Goal: Information Seeking & Learning: Compare options

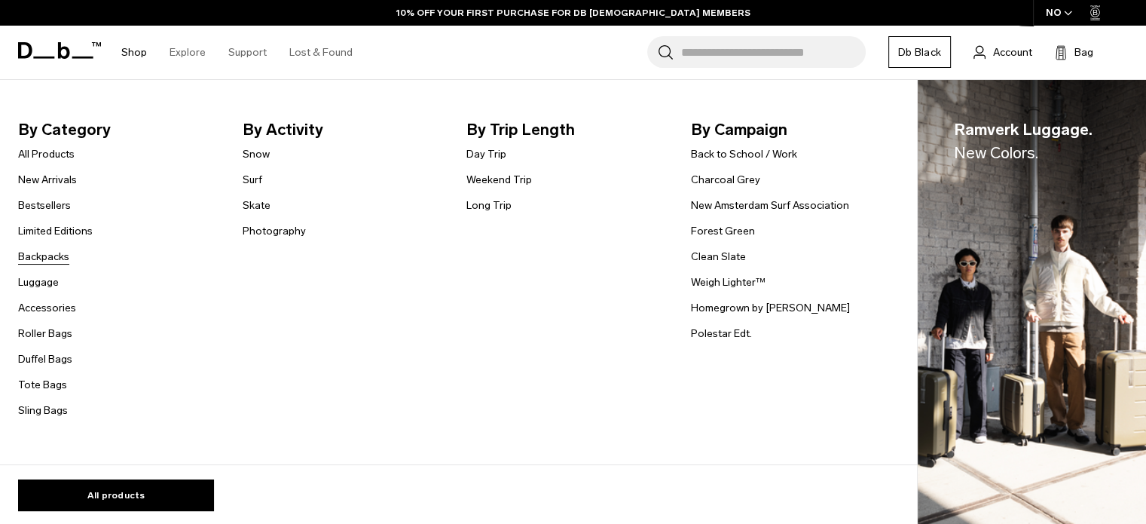
click at [45, 253] on link "Backpacks" at bounding box center [43, 257] width 51 height 16
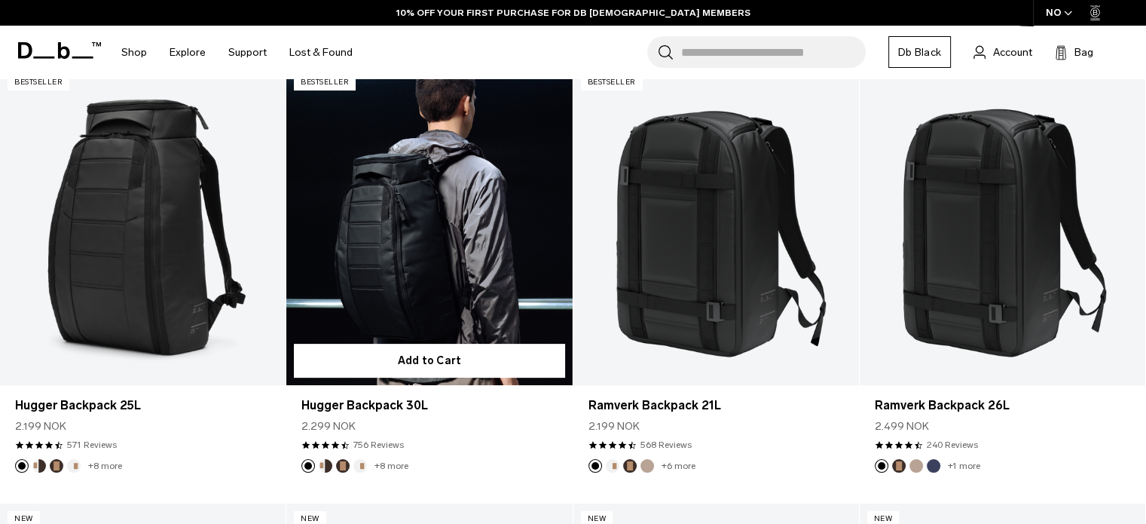
click at [362, 219] on link "Hugger Backpack 30L" at bounding box center [429, 225] width 286 height 317
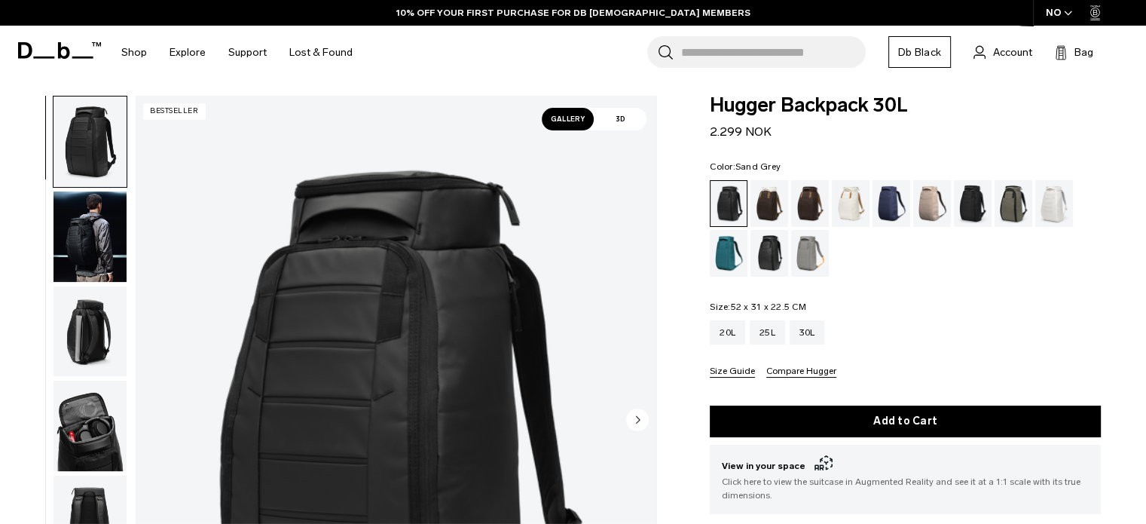
click at [809, 249] on div "Sand Grey" at bounding box center [810, 253] width 38 height 47
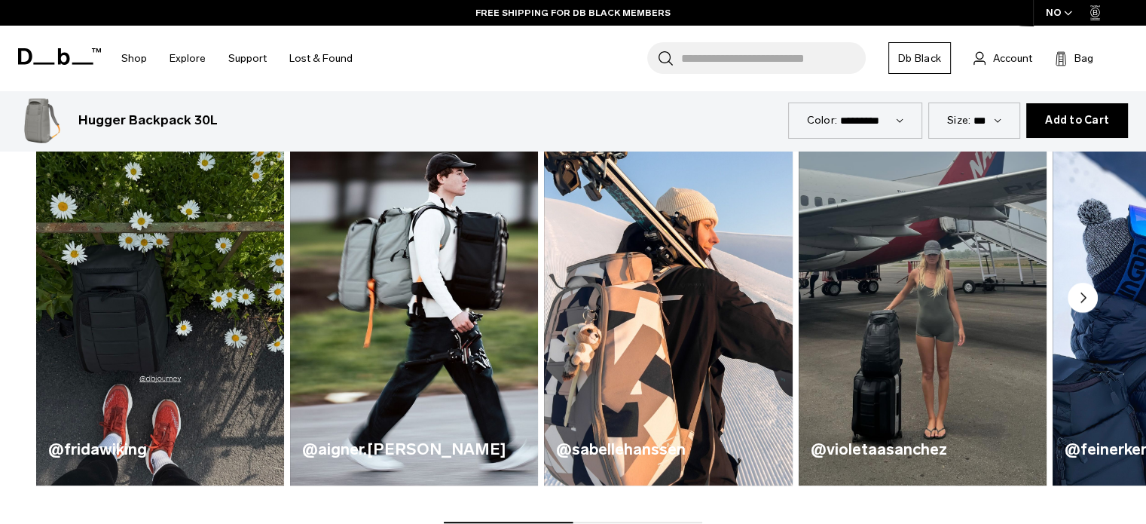
scroll to position [798, 0]
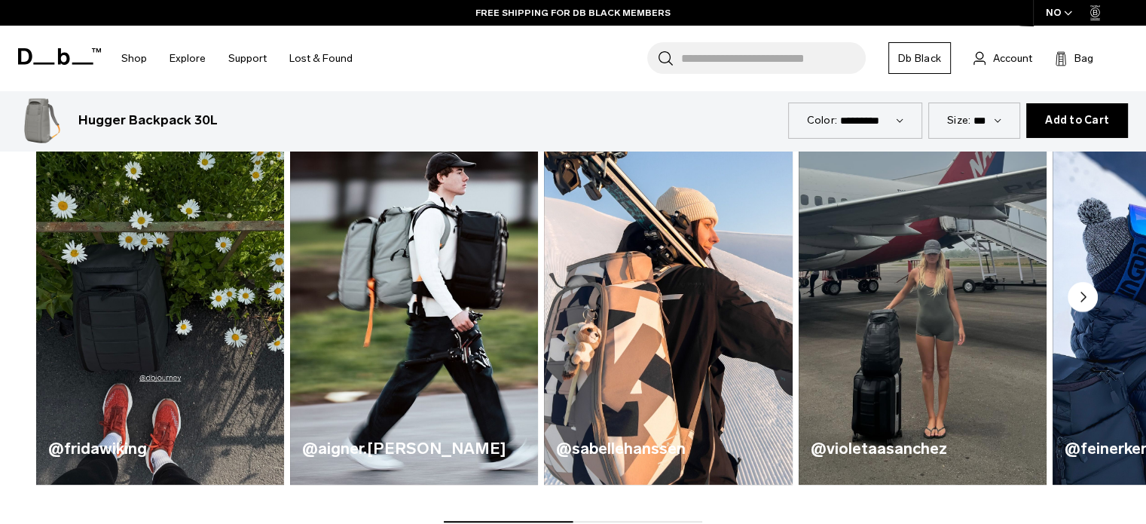
click at [1086, 304] on circle "Next slide" at bounding box center [1083, 297] width 30 height 30
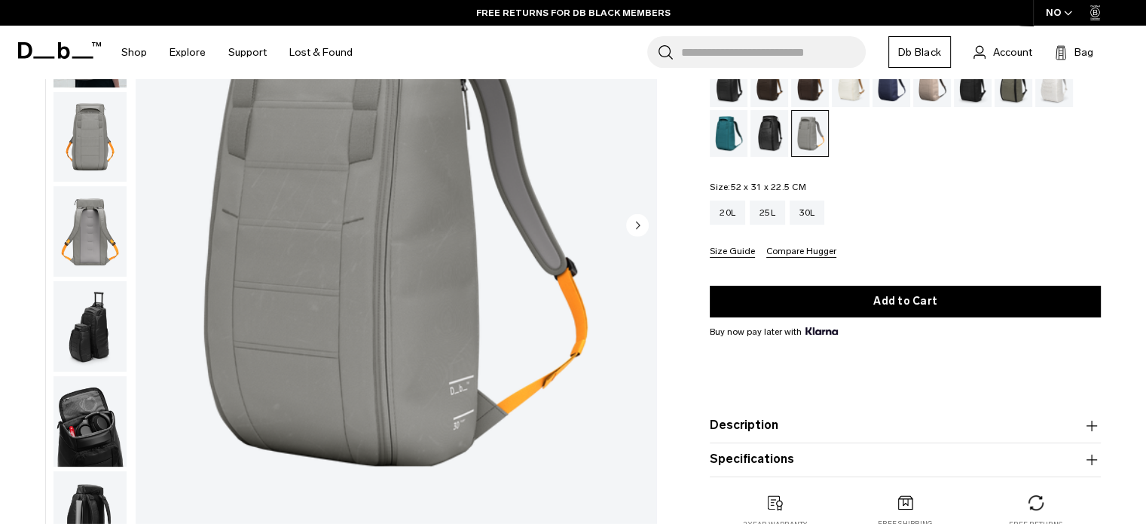
scroll to position [0, 0]
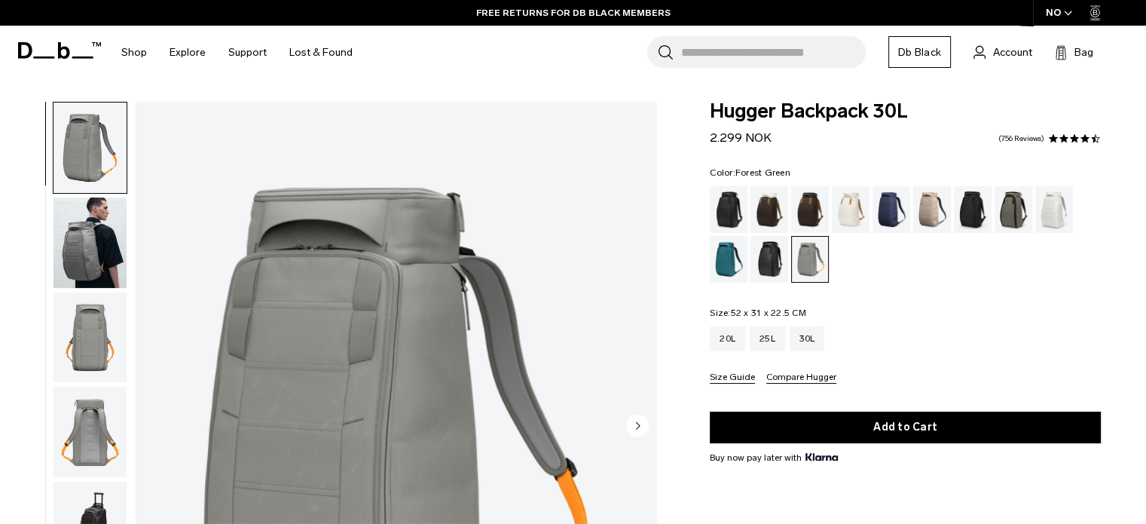
click at [1016, 212] on div "Forest Green" at bounding box center [1014, 209] width 38 height 47
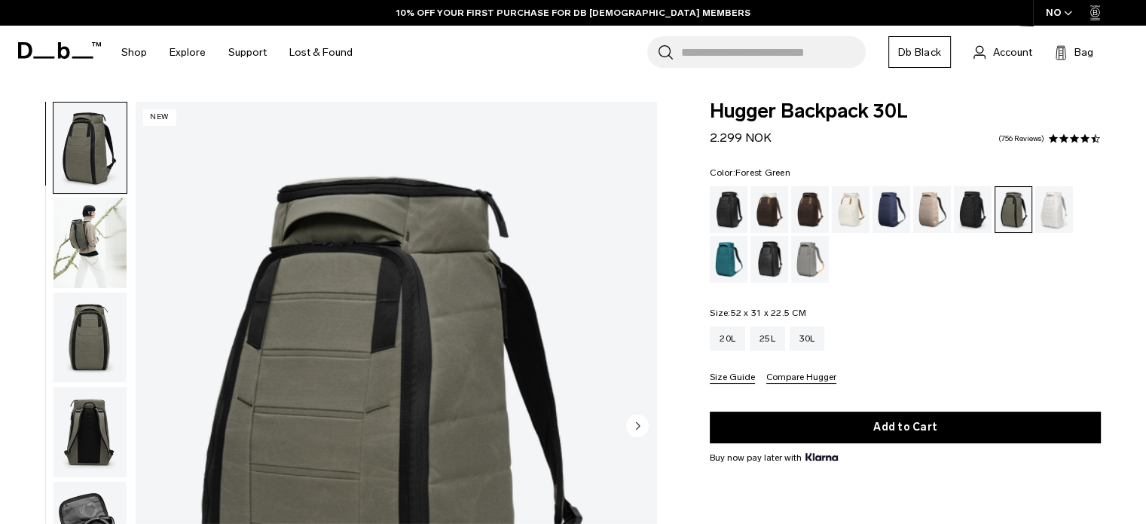
click at [109, 258] on img "button" at bounding box center [90, 242] width 73 height 90
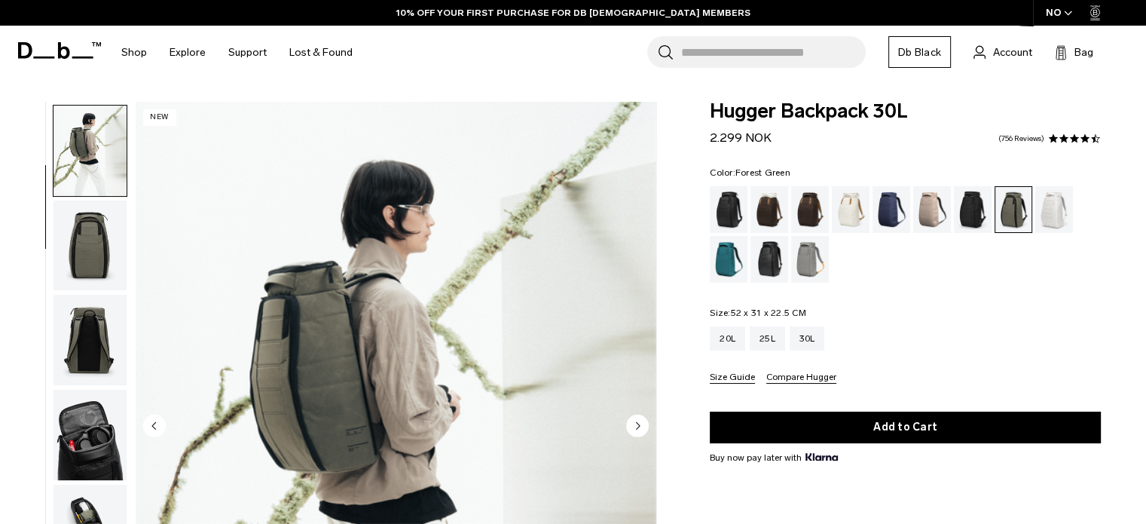
scroll to position [95, 0]
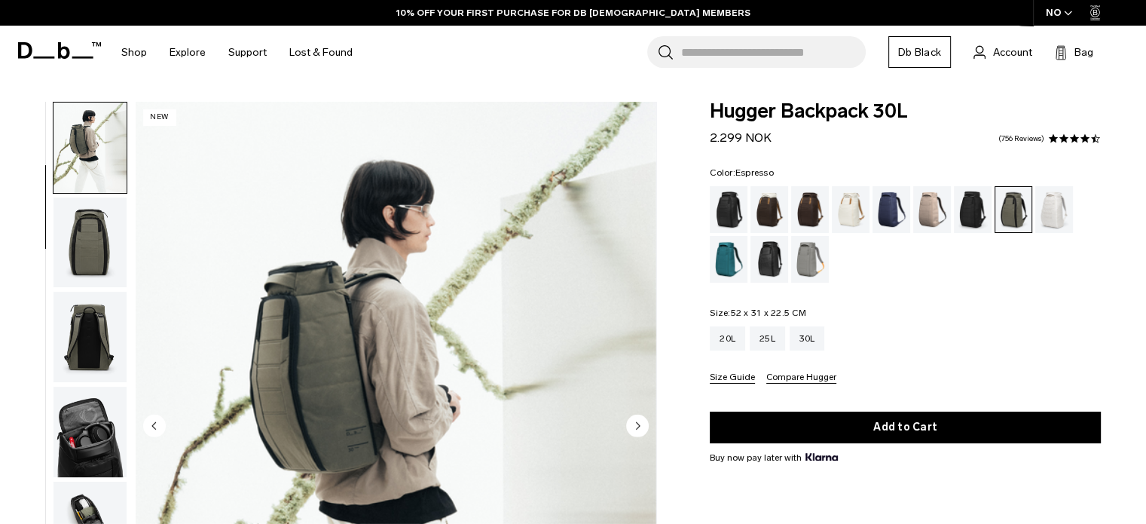
click at [799, 212] on div "Espresso" at bounding box center [810, 209] width 38 height 47
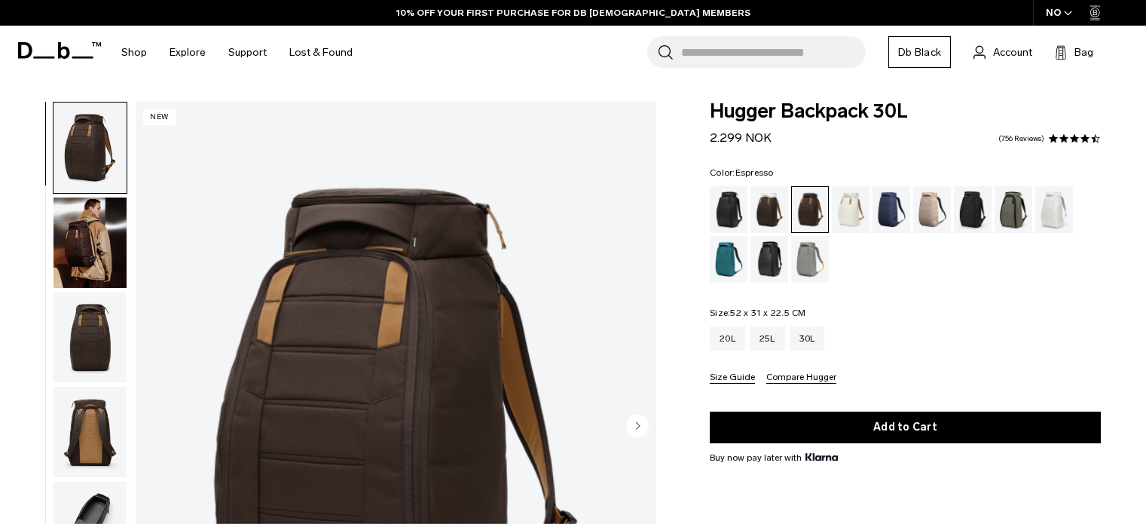
click at [69, 252] on img "button" at bounding box center [90, 242] width 73 height 90
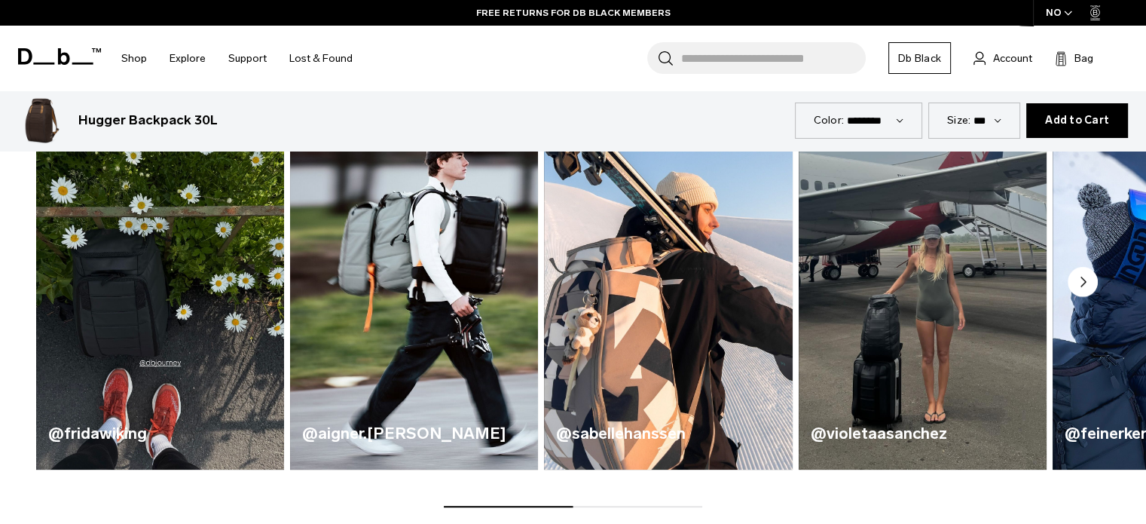
scroll to position [814, 0]
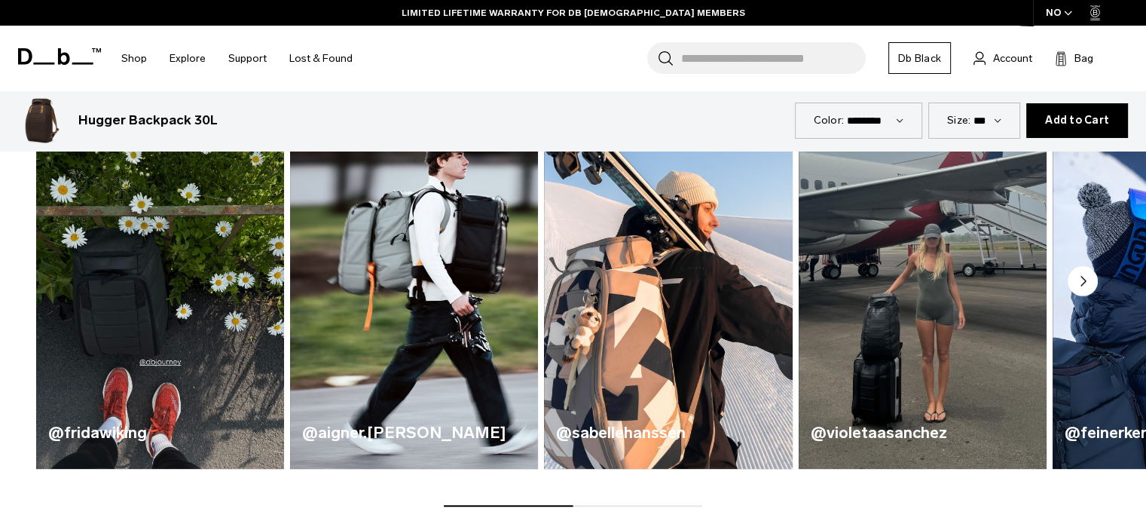
click at [1076, 283] on circle "Next slide" at bounding box center [1083, 281] width 30 height 30
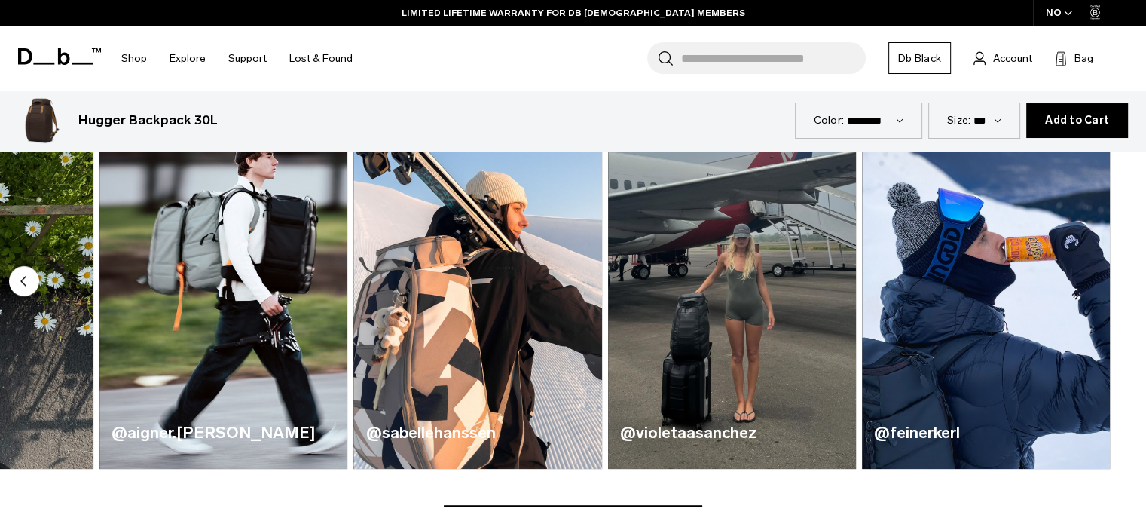
click at [1076, 283] on img "5 / 5" at bounding box center [986, 264] width 248 height 409
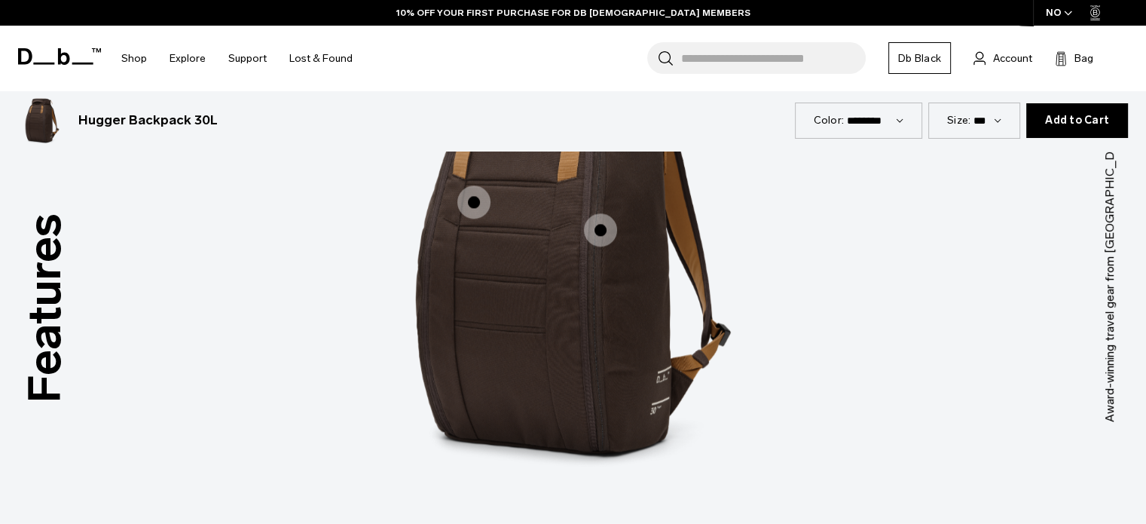
scroll to position [2009, 0]
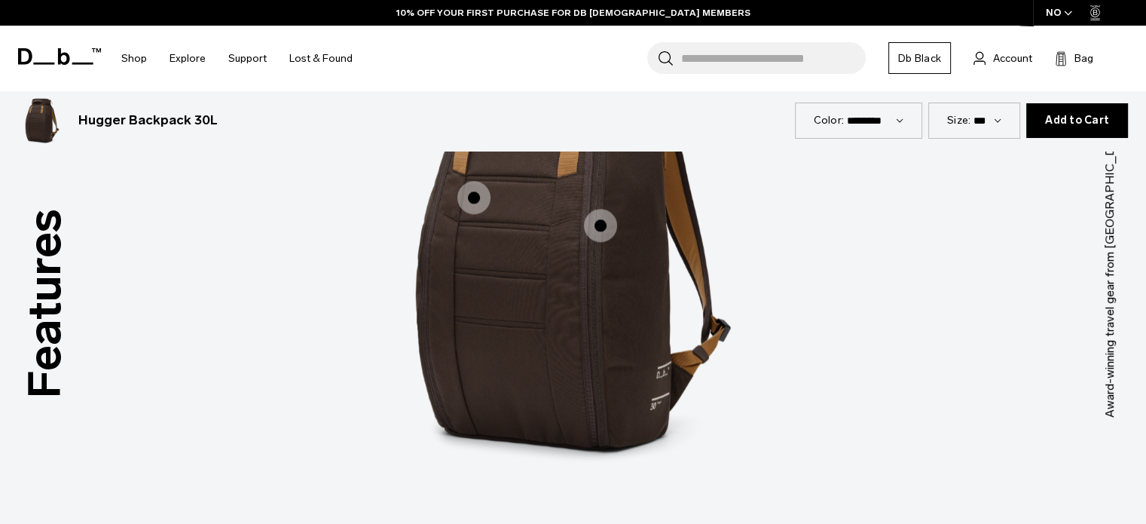
click at [592, 224] on span "1 / 3" at bounding box center [600, 225] width 33 height 33
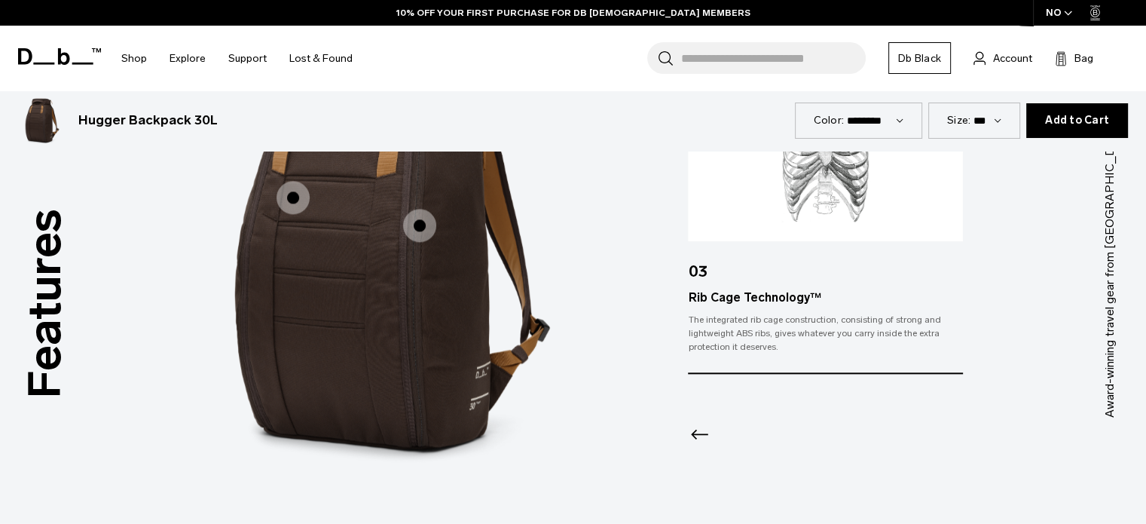
scroll to position [1869, 0]
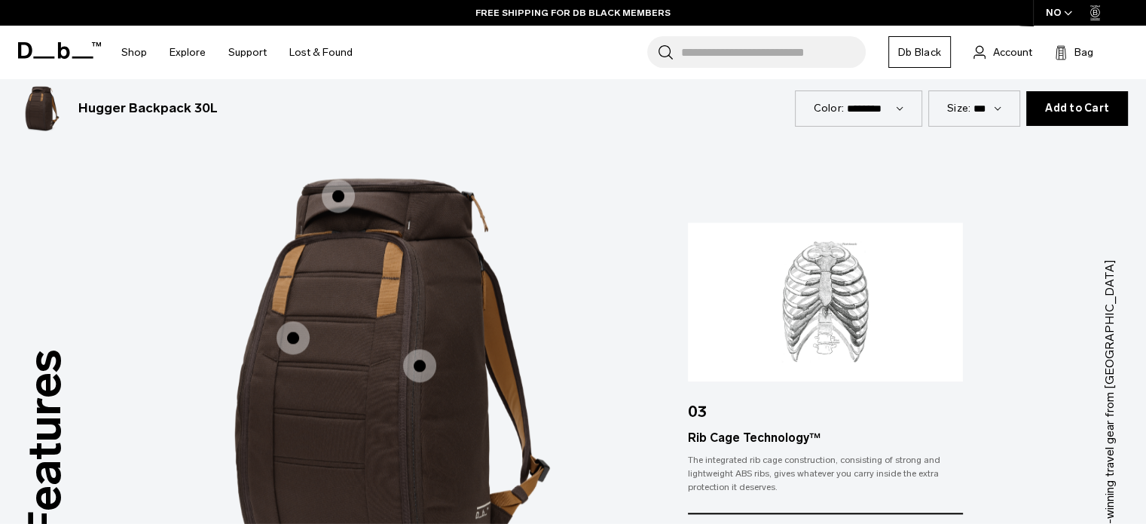
click at [332, 200] on span "1 / 3" at bounding box center [338, 195] width 33 height 33
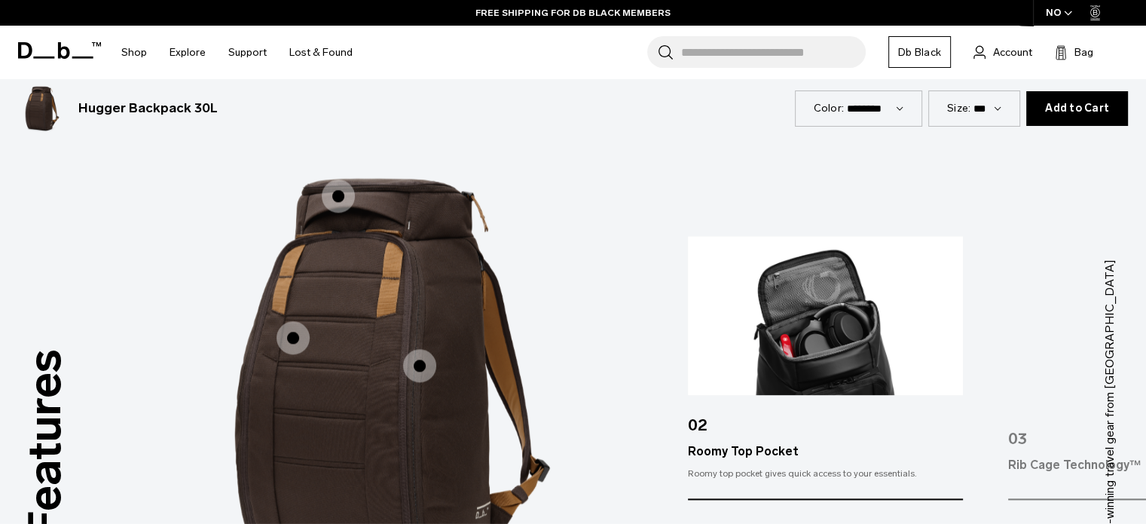
click at [293, 329] on span "1 / 3" at bounding box center [293, 337] width 33 height 33
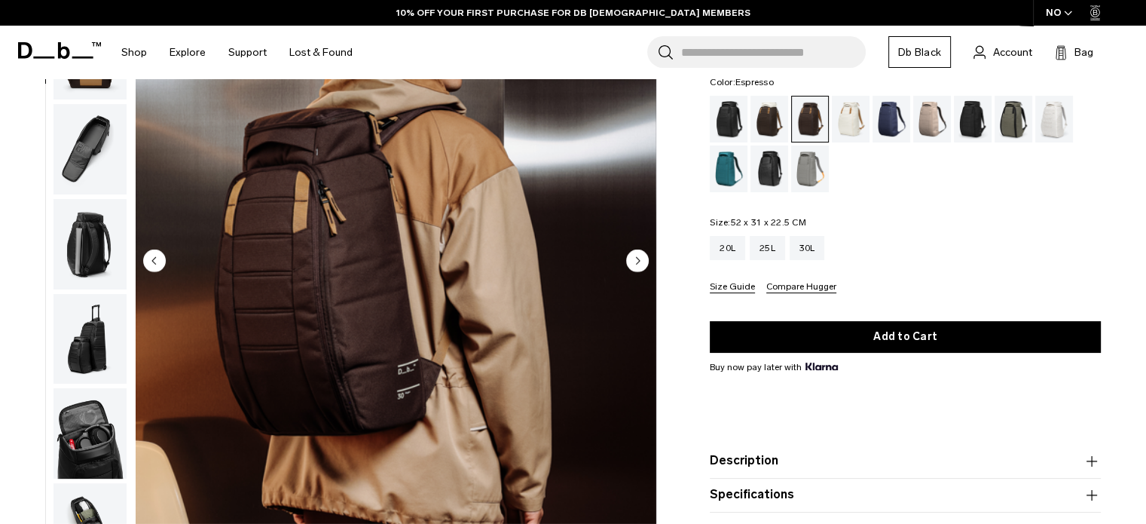
scroll to position [0, 0]
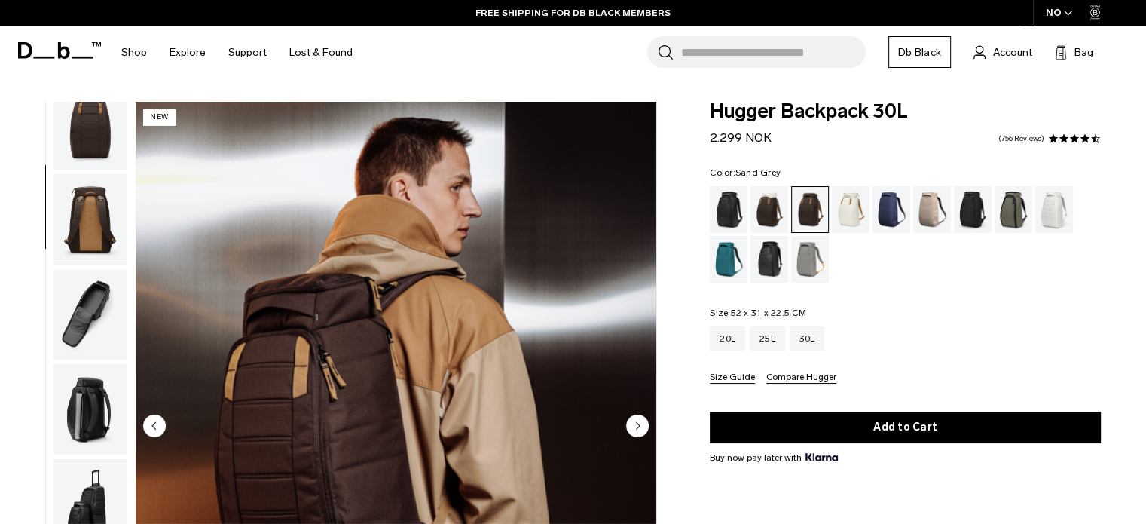
click at [811, 261] on div "Sand Grey" at bounding box center [810, 259] width 38 height 47
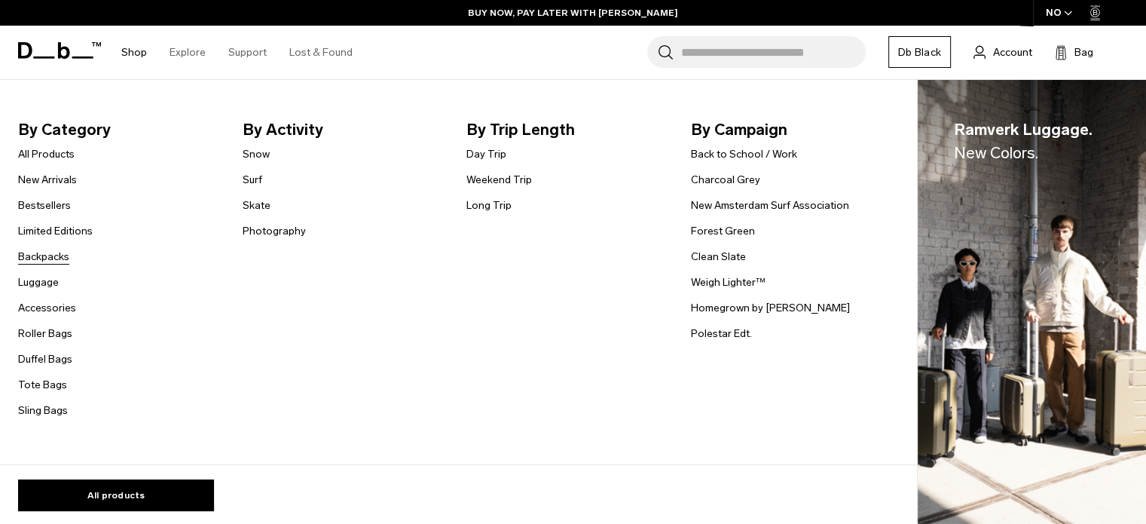
click at [51, 264] on link "Backpacks" at bounding box center [43, 257] width 51 height 16
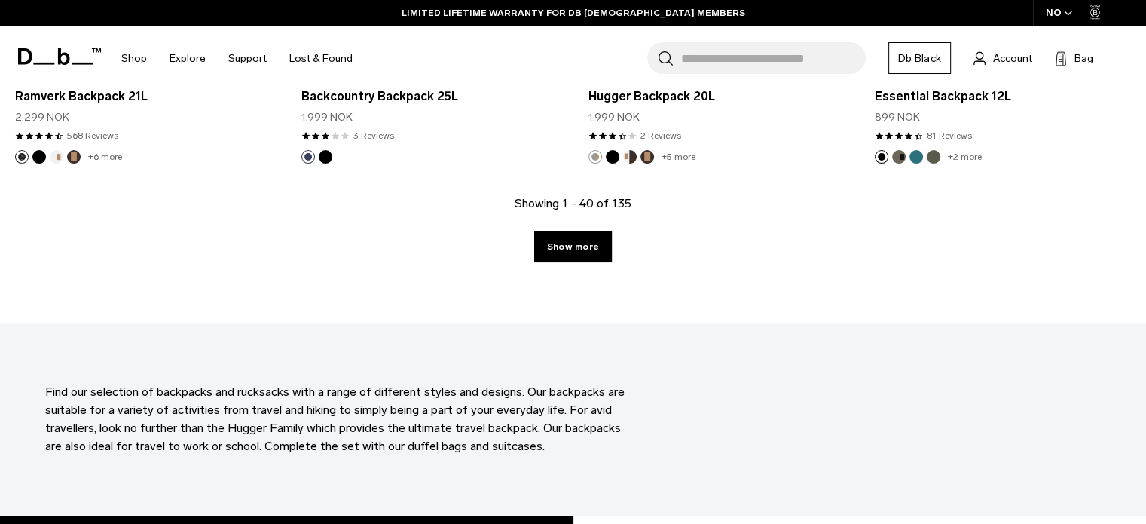
scroll to position [4614, 0]
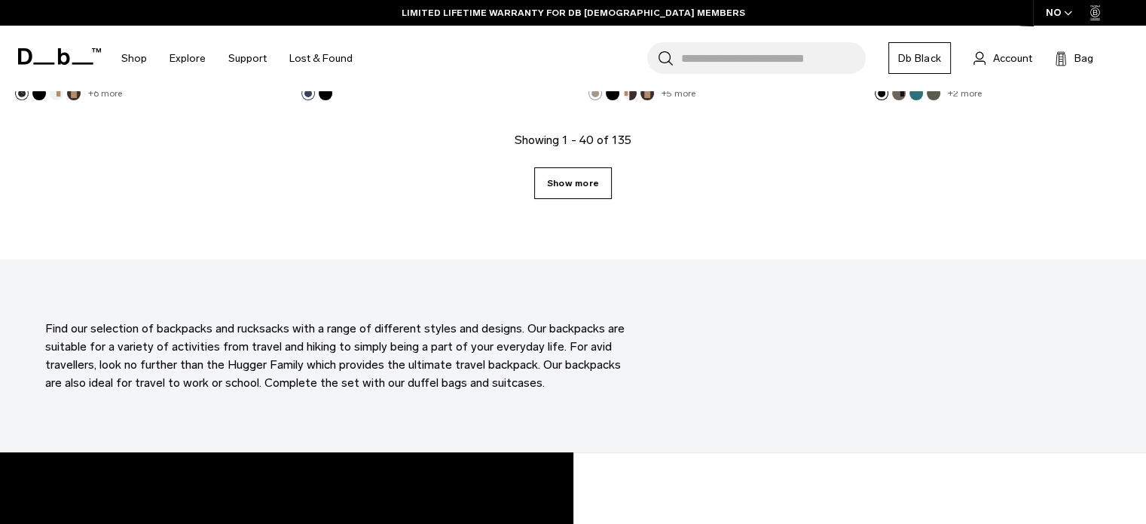
click at [587, 184] on link "Show more" at bounding box center [573, 183] width 78 height 32
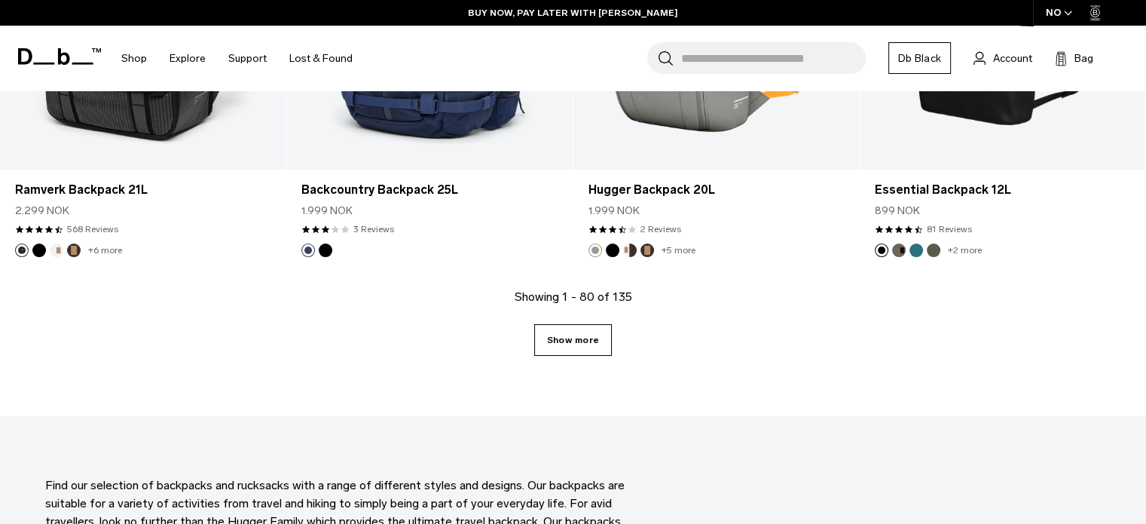
scroll to position [4445, 0]
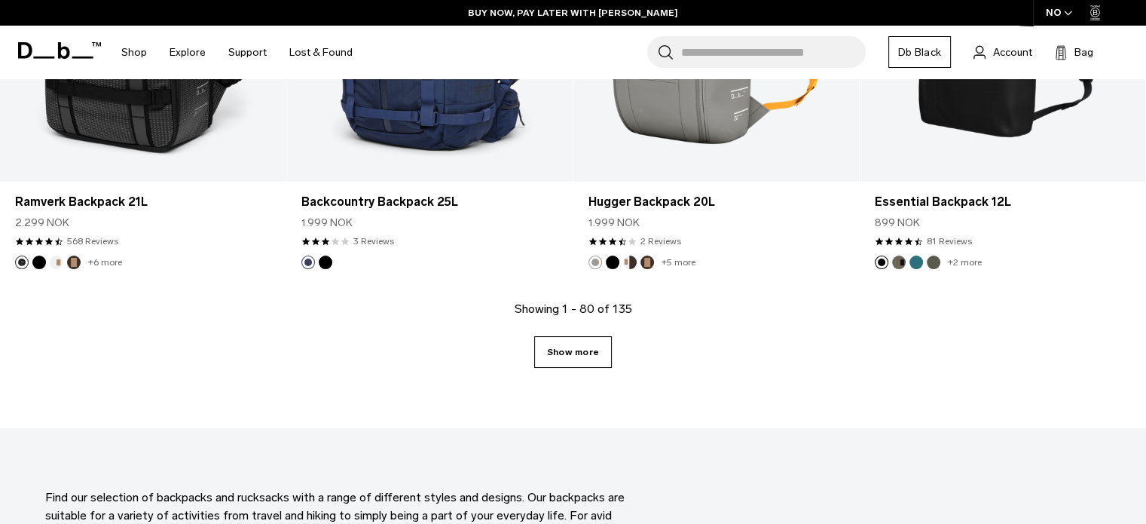
click at [558, 351] on link "Show more" at bounding box center [573, 352] width 78 height 32
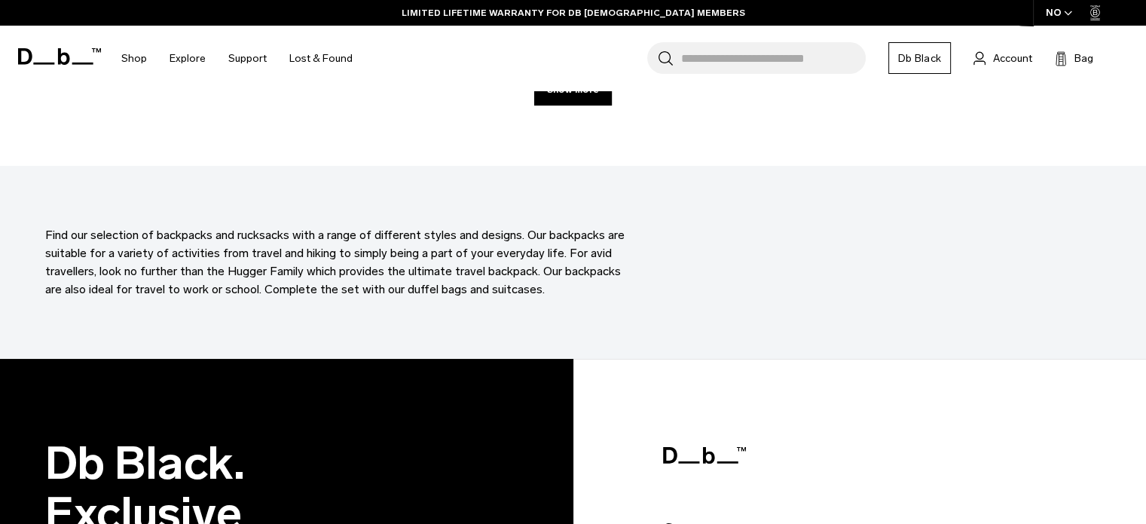
scroll to position [9066, 0]
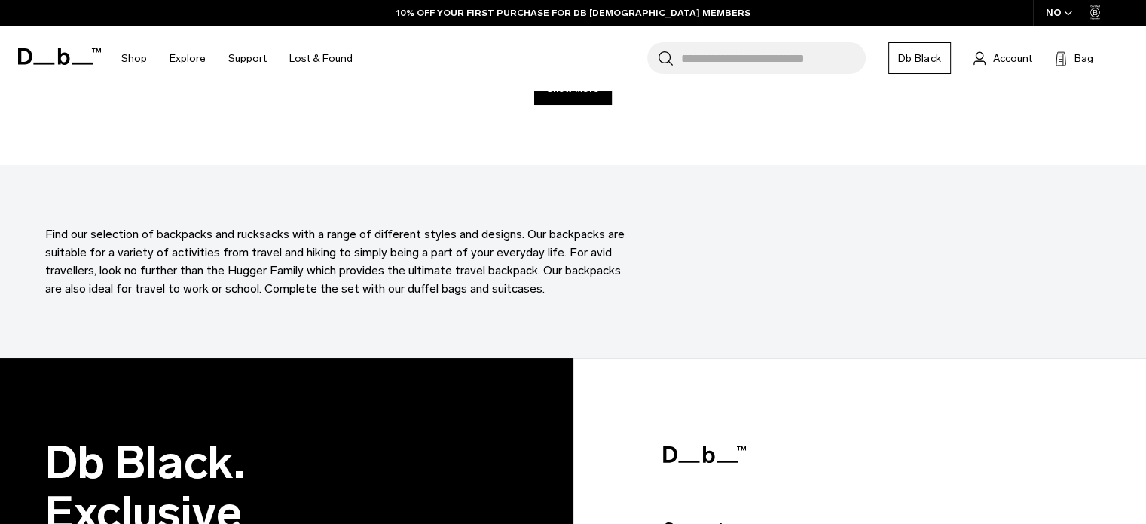
click at [1032, 121] on div "Showing 1 - 120 of 135 Show more" at bounding box center [573, 101] width 1146 height 128
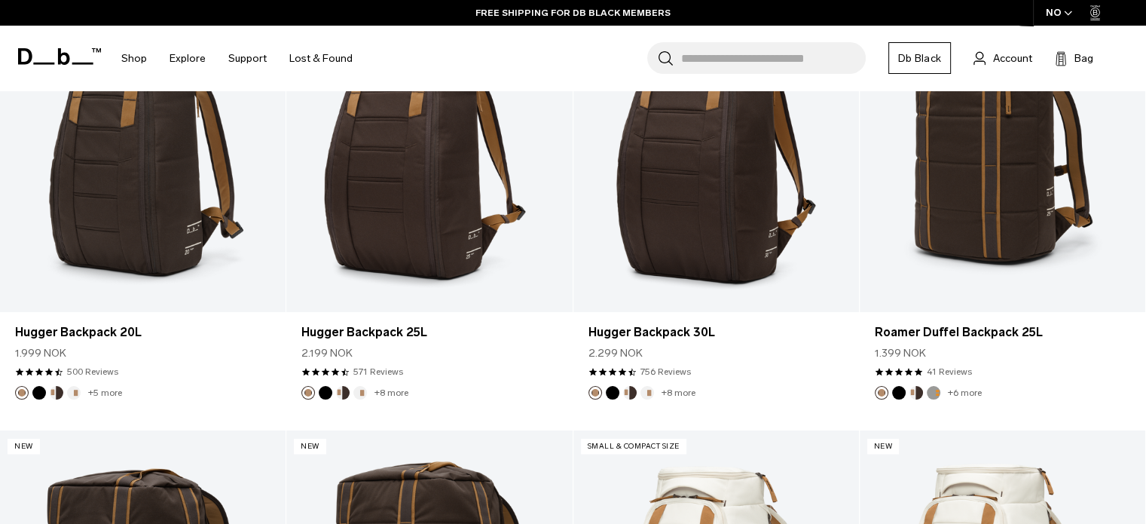
scroll to position [8238, 0]
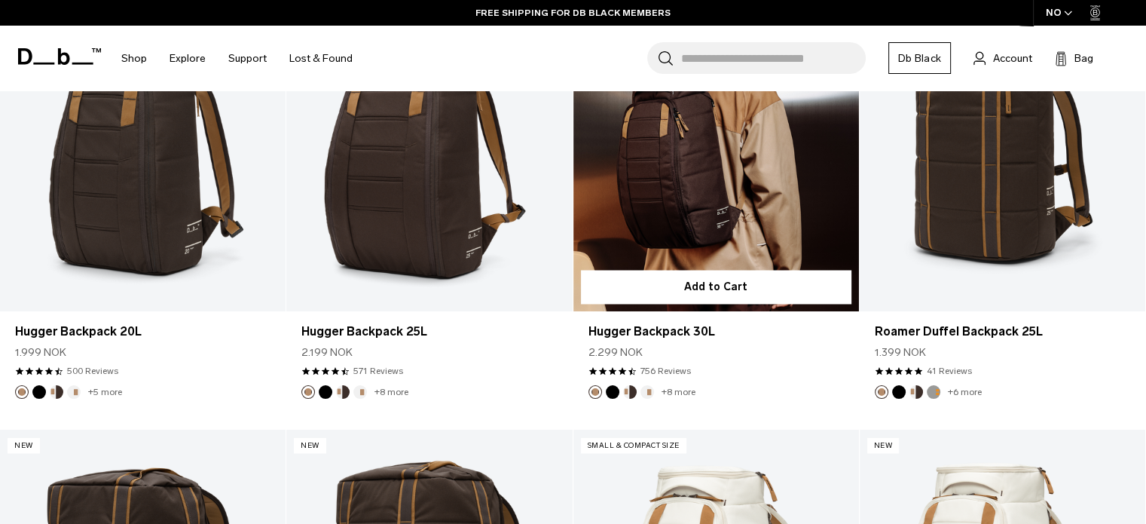
click at [684, 226] on link "Hugger Backpack 30L" at bounding box center [716, 152] width 286 height 317
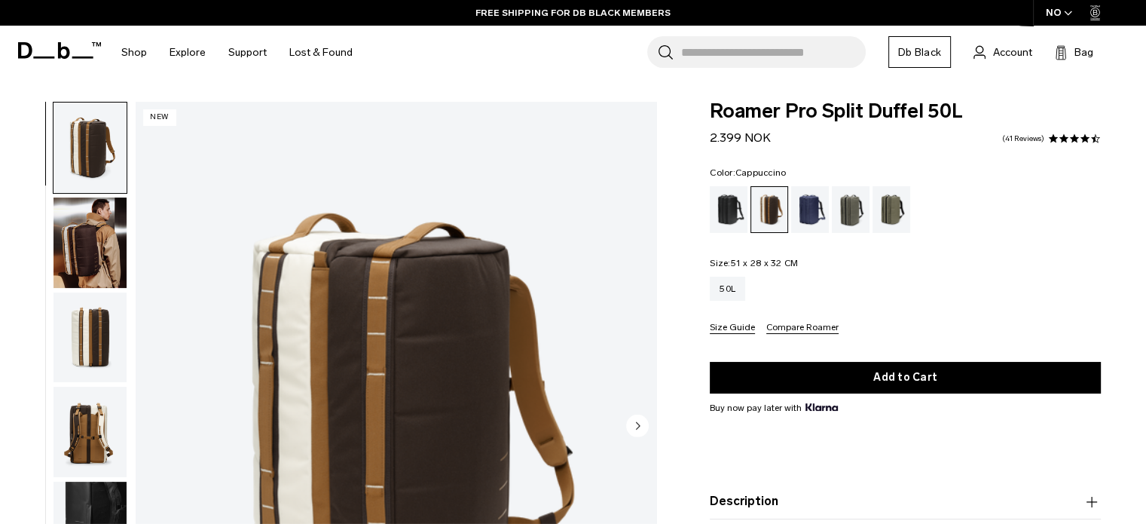
click at [639, 428] on circle "Next slide" at bounding box center [637, 425] width 23 height 23
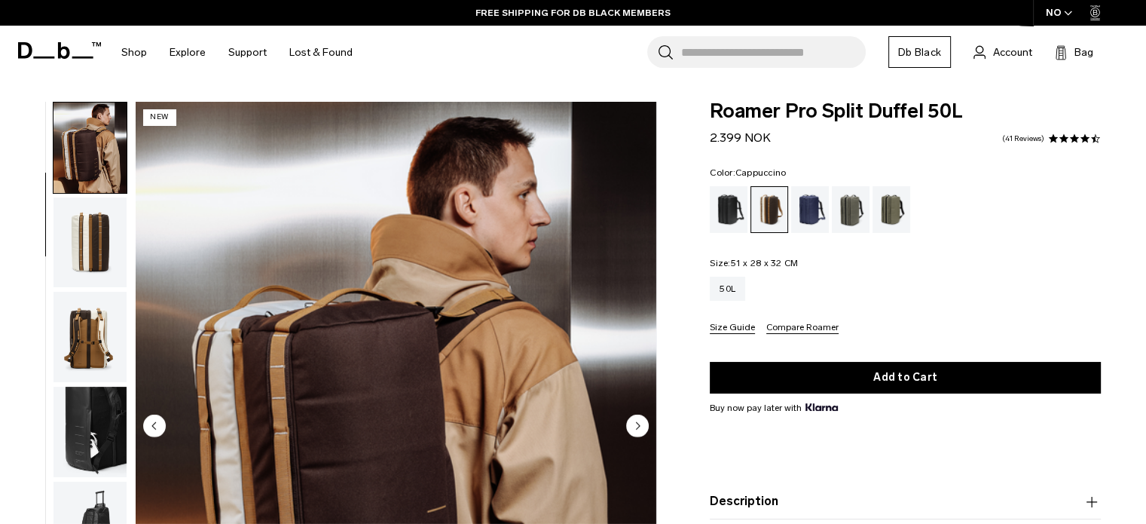
click at [639, 428] on circle "Next slide" at bounding box center [637, 425] width 23 height 23
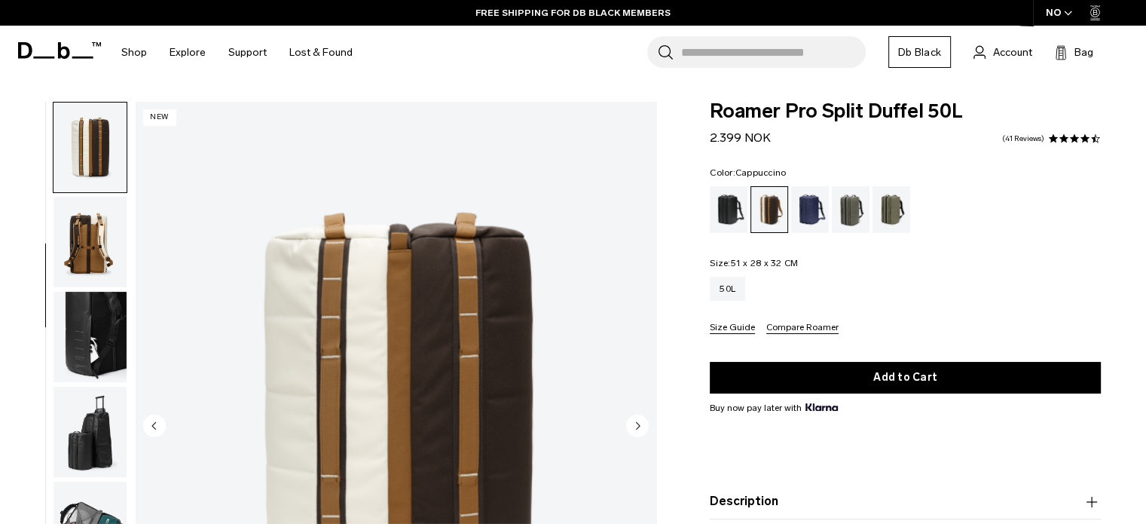
scroll to position [56, 0]
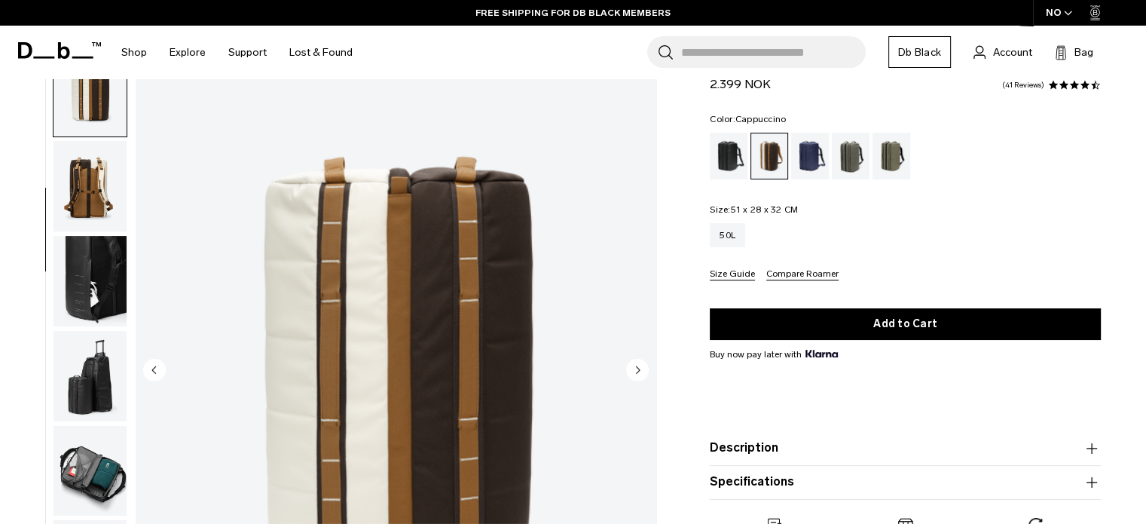
click at [639, 371] on circle "Next slide" at bounding box center [637, 369] width 23 height 23
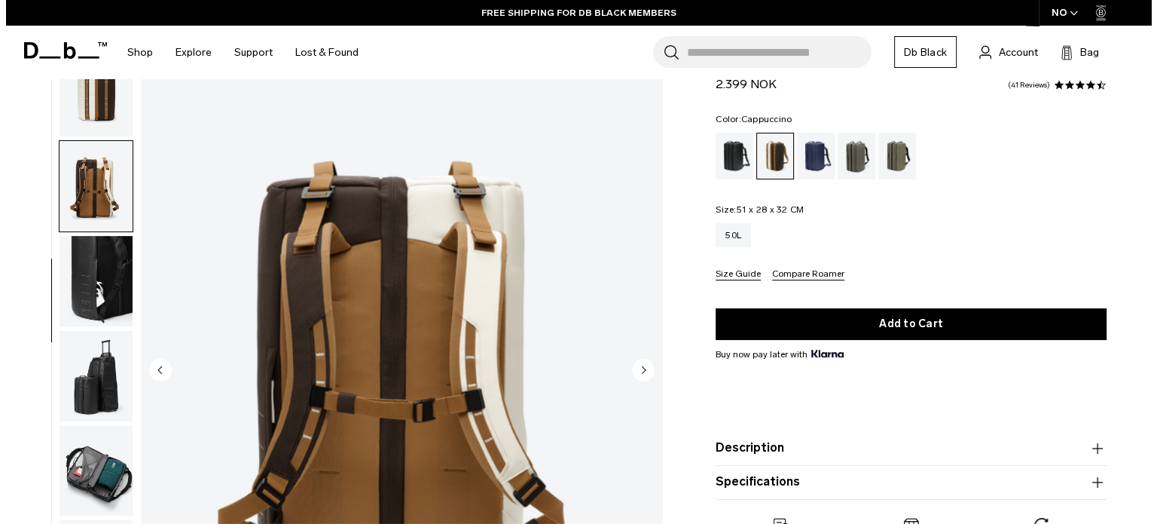
scroll to position [200, 0]
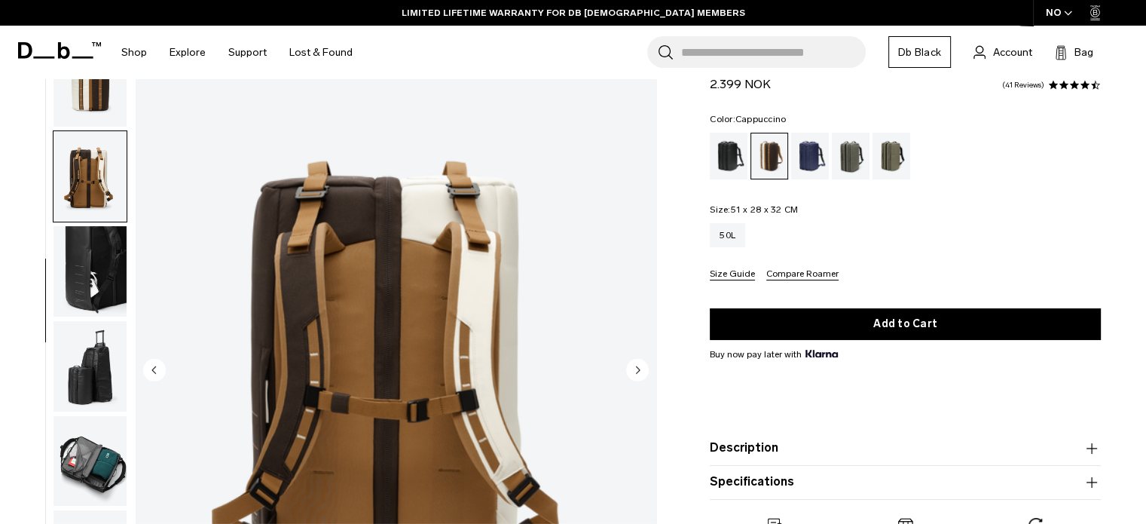
click at [639, 371] on circle "Next slide" at bounding box center [637, 369] width 23 height 23
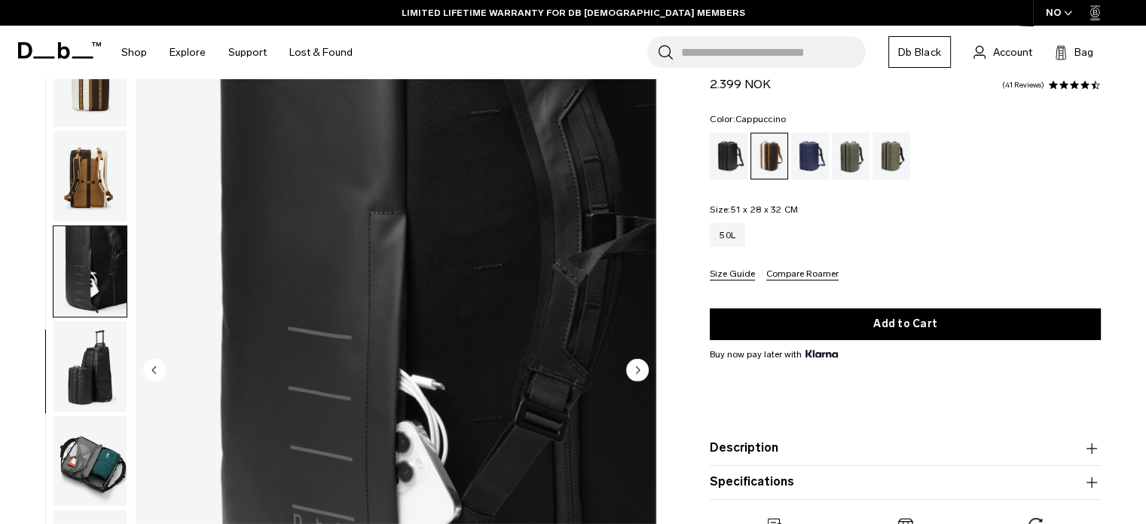
click at [639, 371] on circle "Next slide" at bounding box center [637, 369] width 23 height 23
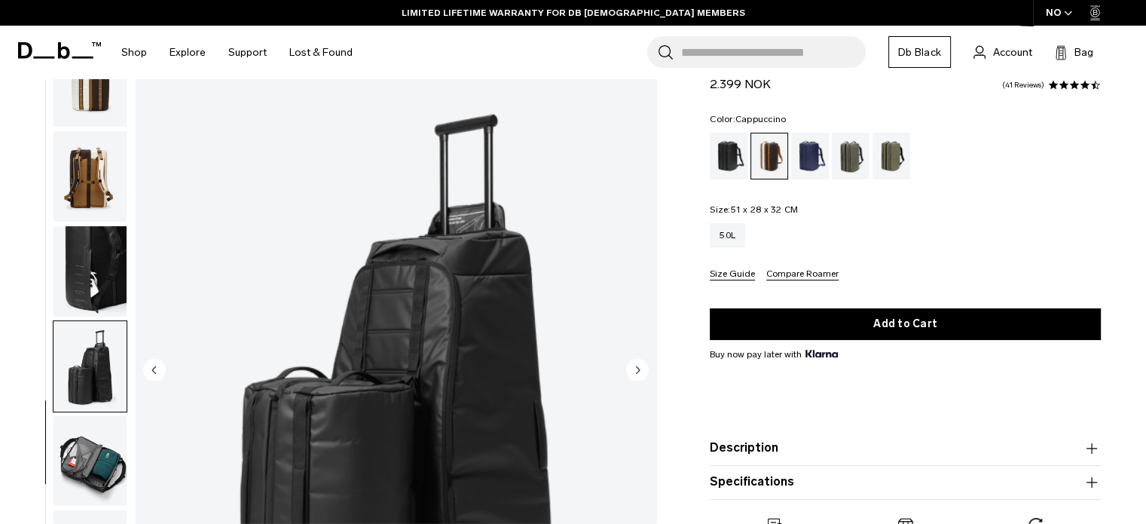
click at [639, 371] on circle "Next slide" at bounding box center [637, 369] width 23 height 23
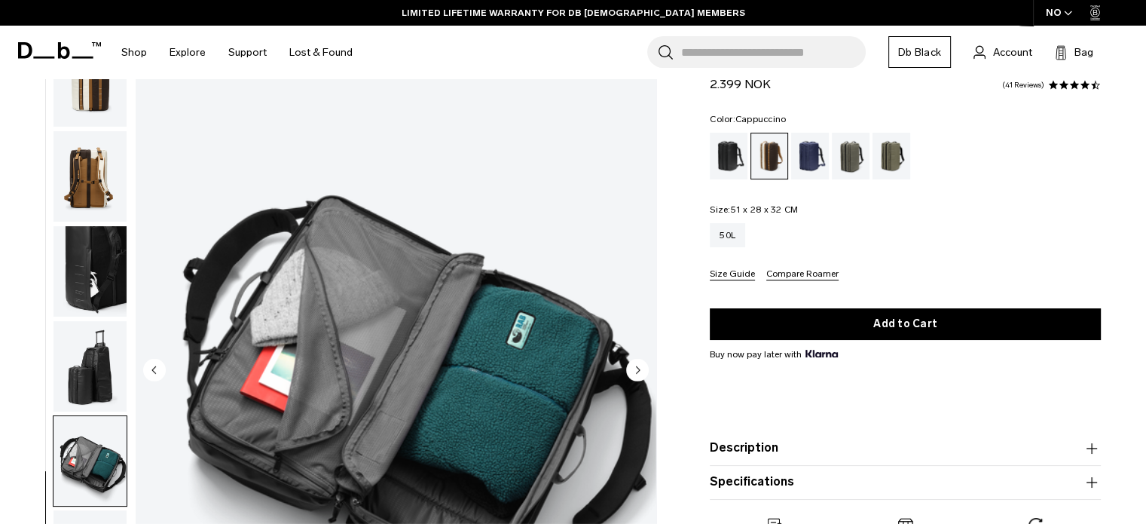
click at [639, 371] on circle "Next slide" at bounding box center [637, 369] width 23 height 23
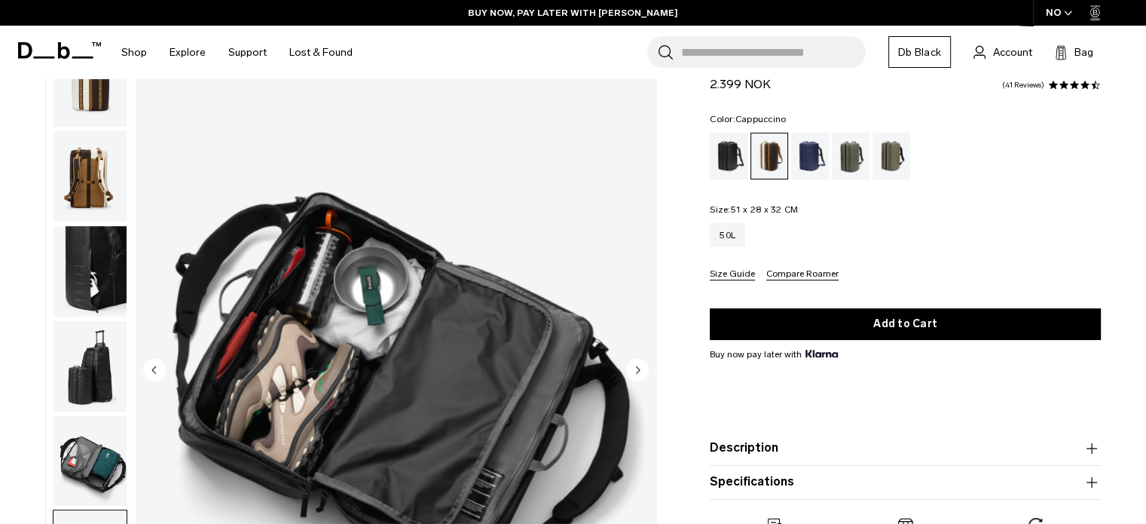
click at [639, 371] on circle "Next slide" at bounding box center [637, 369] width 23 height 23
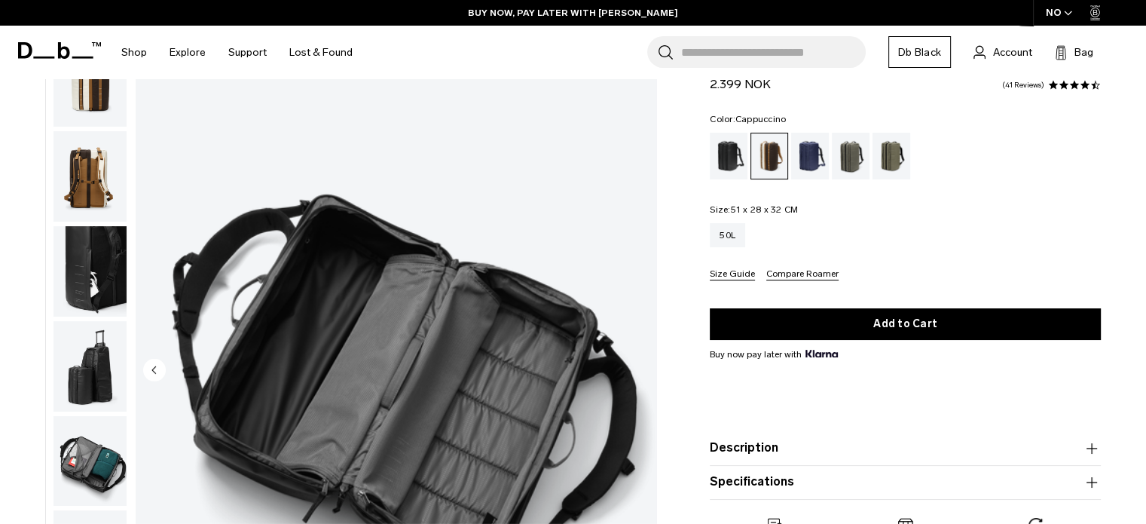
click at [639, 371] on img "9 / 9" at bounding box center [396, 371] width 521 height 650
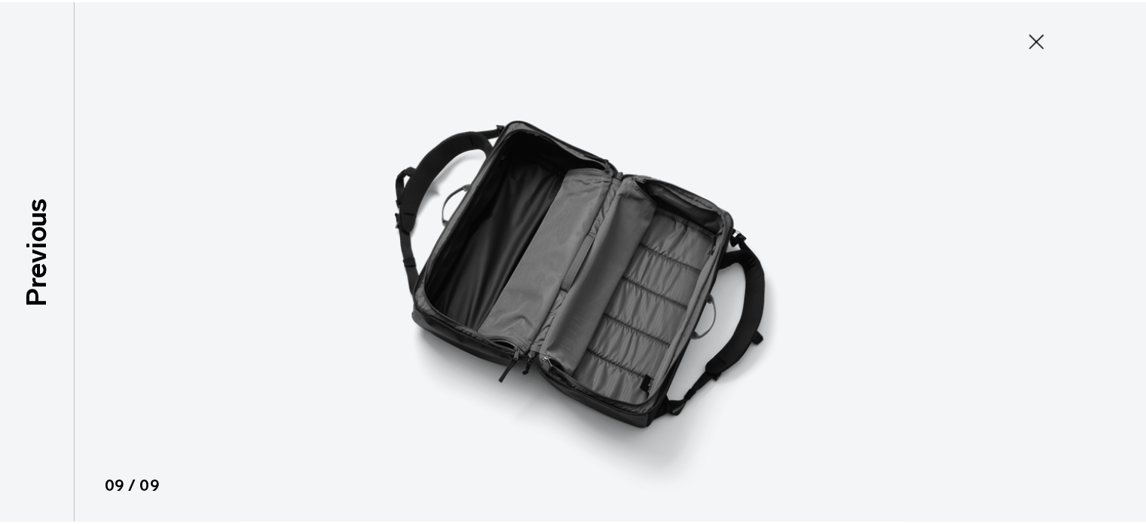
scroll to position [191, 0]
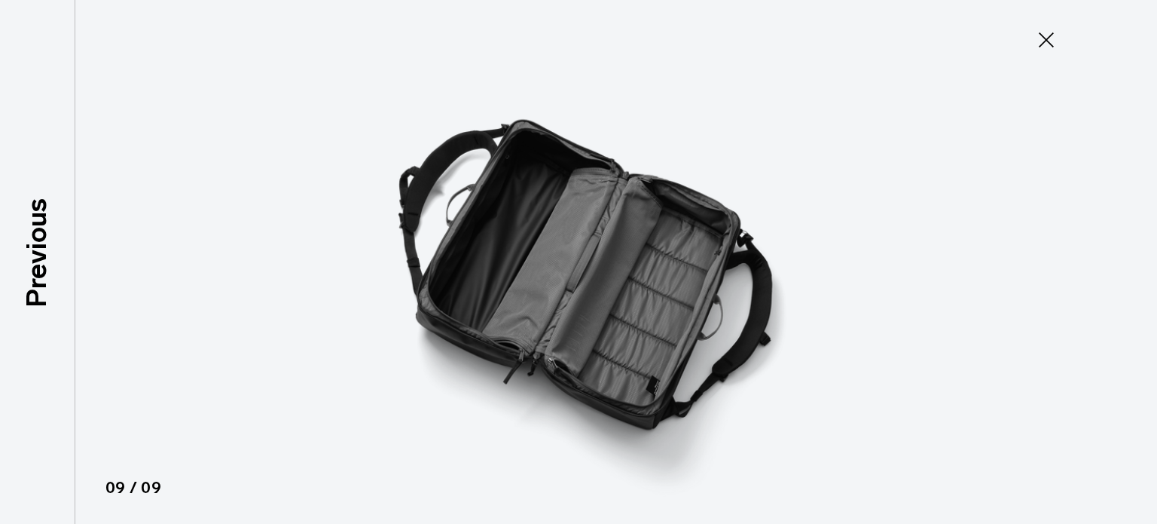
click at [1038, 49] on icon at bounding box center [1047, 40] width 24 height 24
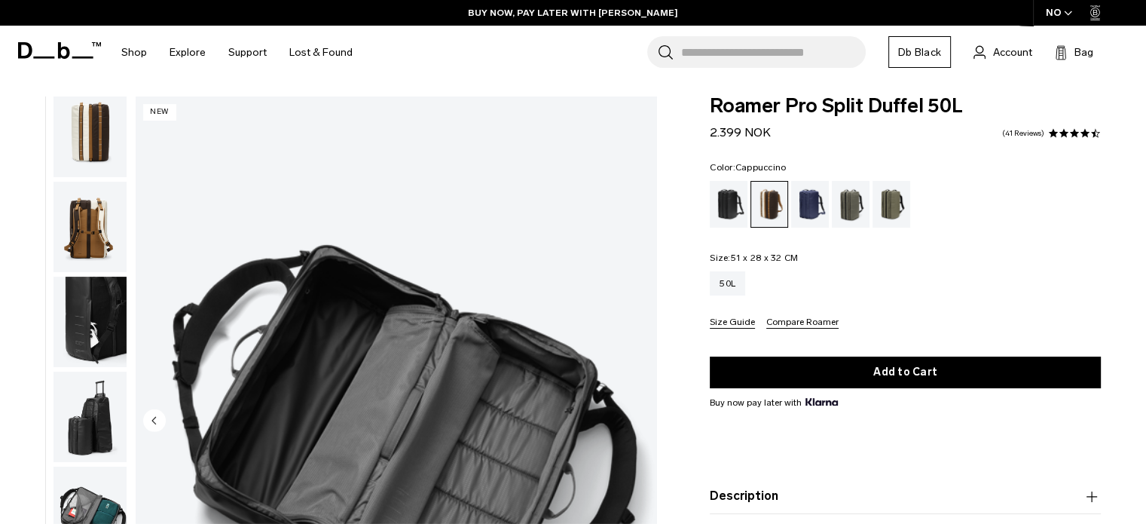
scroll to position [0, 0]
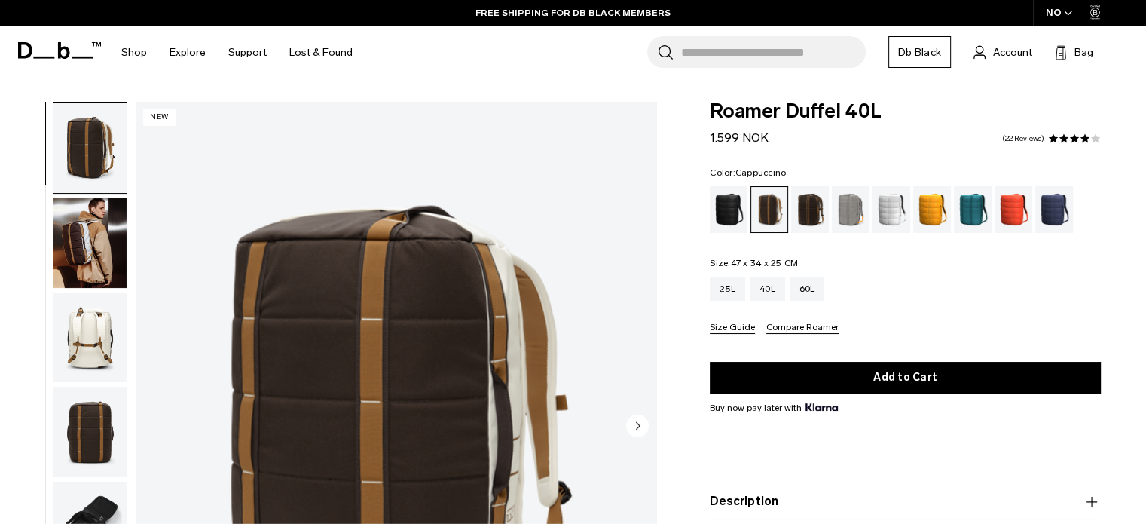
click at [630, 418] on circle "Next slide" at bounding box center [637, 425] width 23 height 23
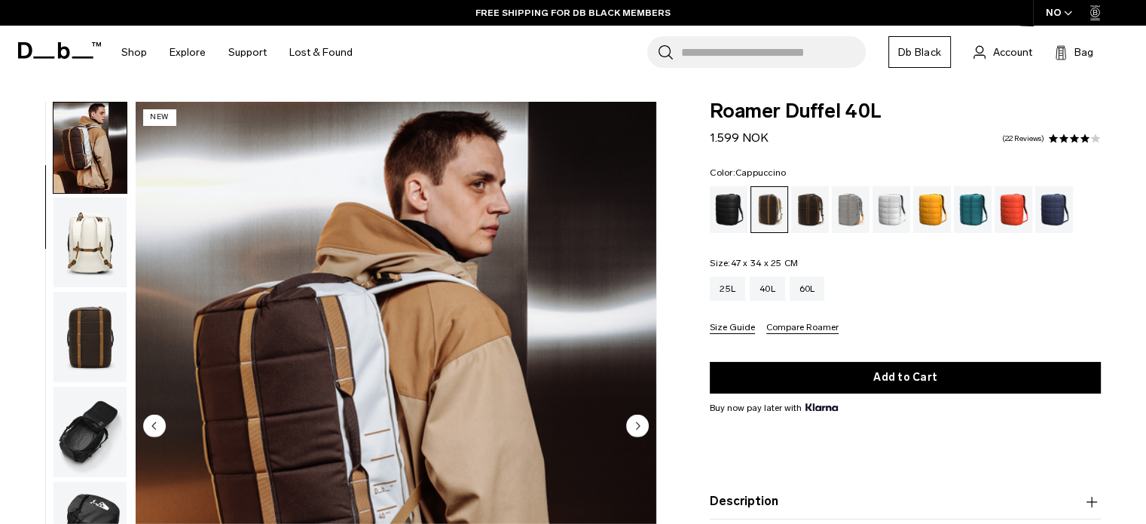
click at [630, 418] on circle "Next slide" at bounding box center [637, 425] width 23 height 23
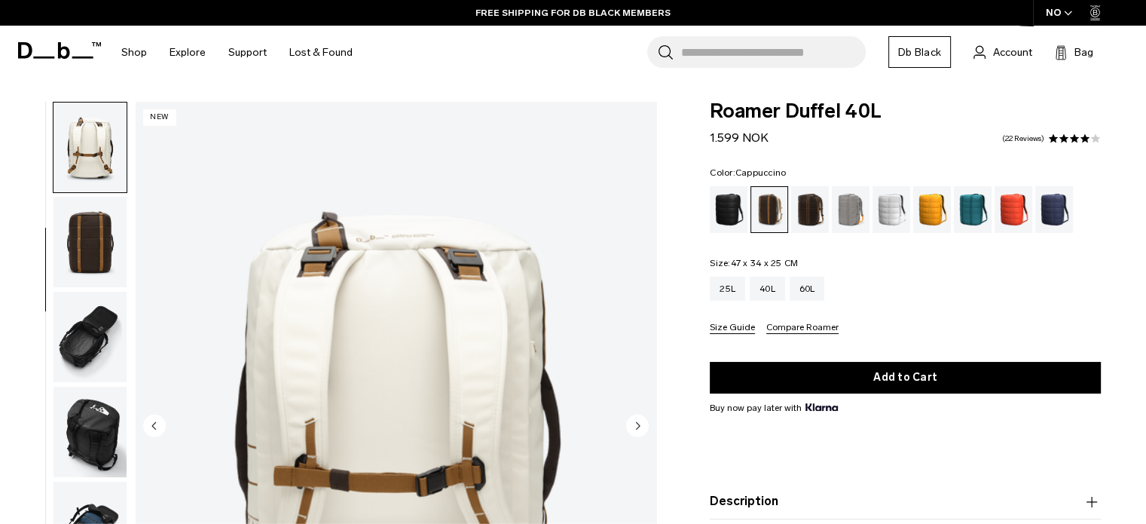
click at [630, 418] on circle "Next slide" at bounding box center [637, 425] width 23 height 23
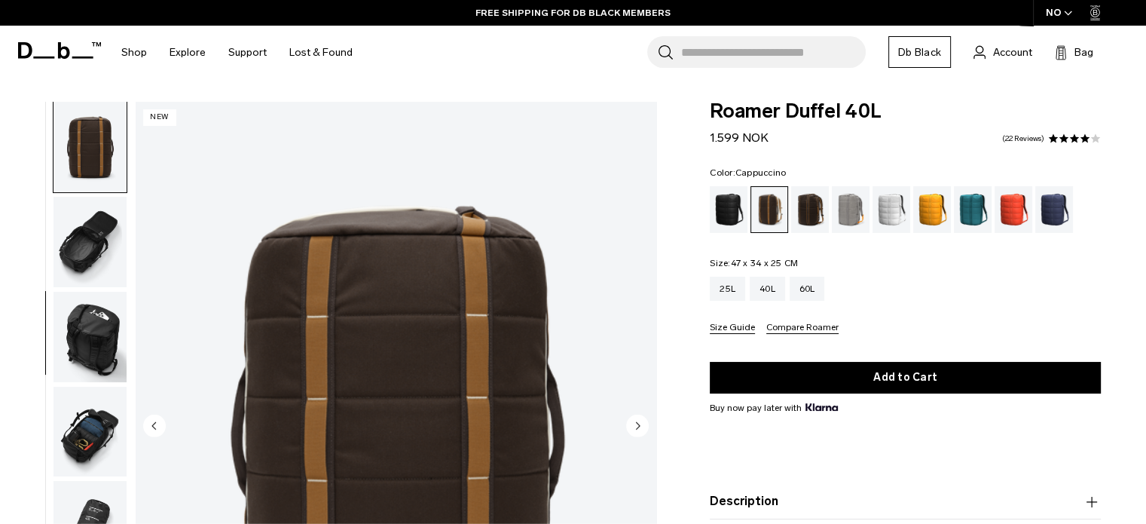
click at [630, 418] on circle "Next slide" at bounding box center [637, 425] width 23 height 23
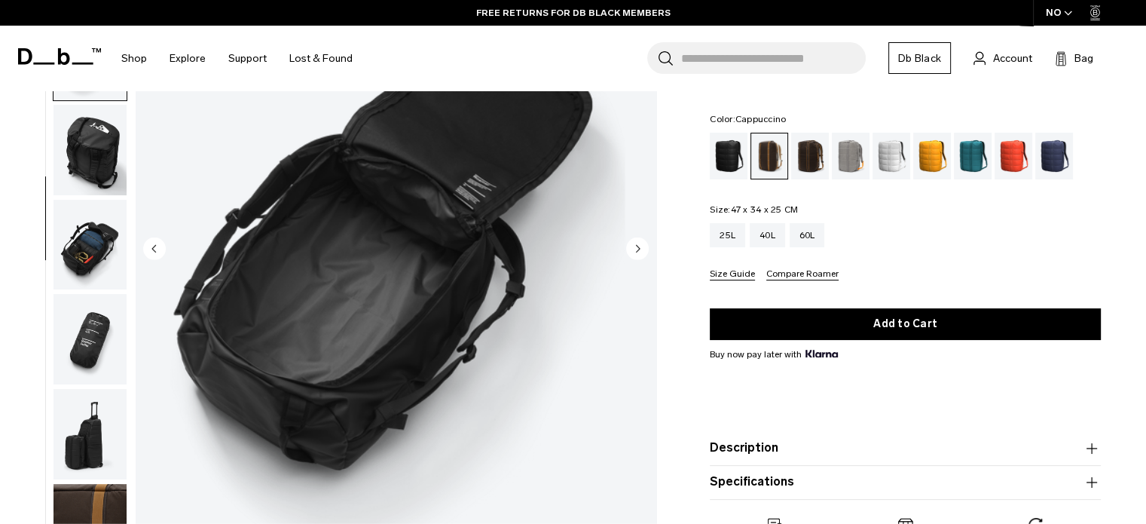
scroll to position [178, 0]
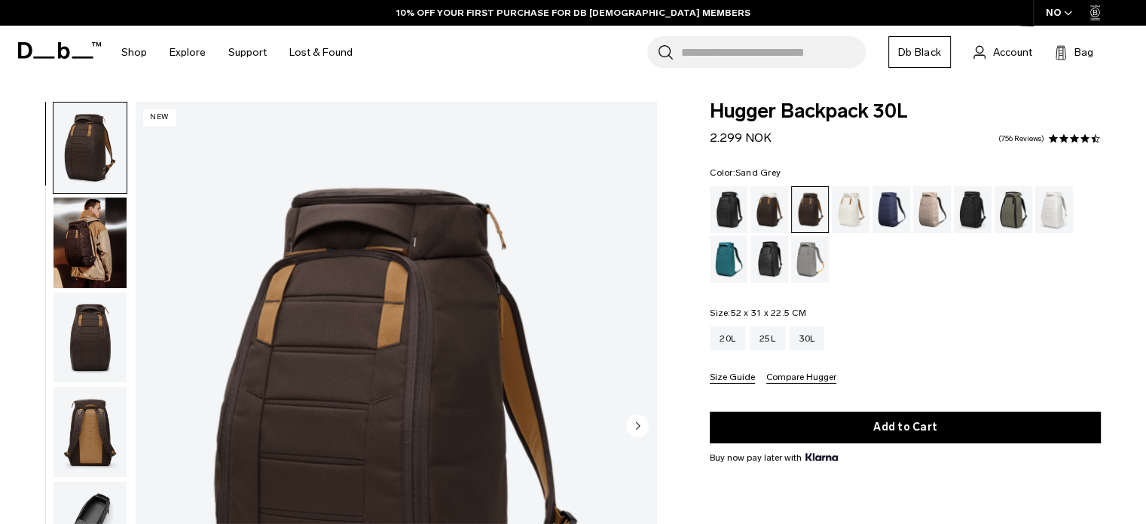
click at [809, 268] on div "Sand Grey" at bounding box center [810, 259] width 38 height 47
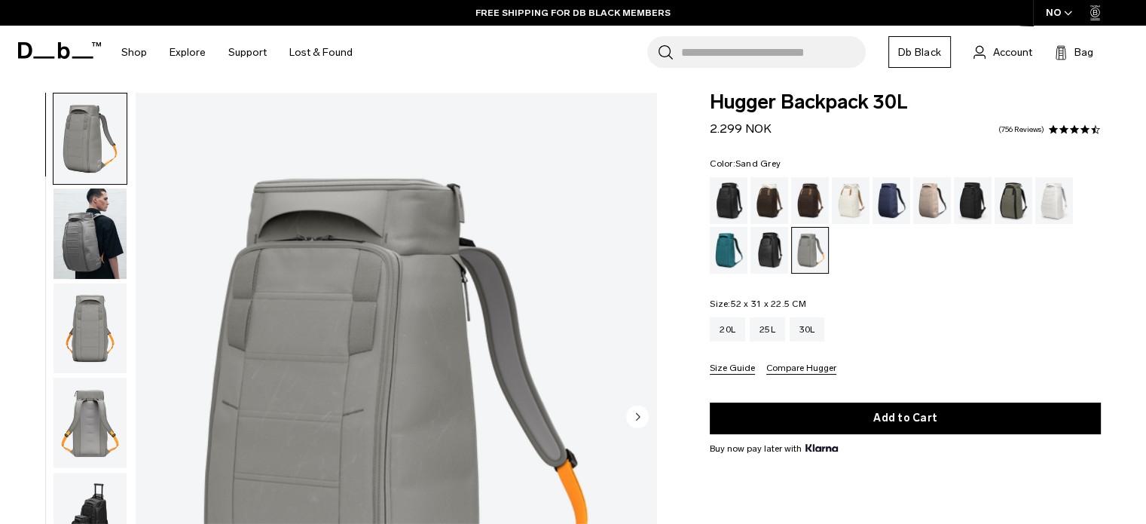
scroll to position [9, 0]
click at [977, 200] on div "Charcoal Grey" at bounding box center [973, 200] width 38 height 47
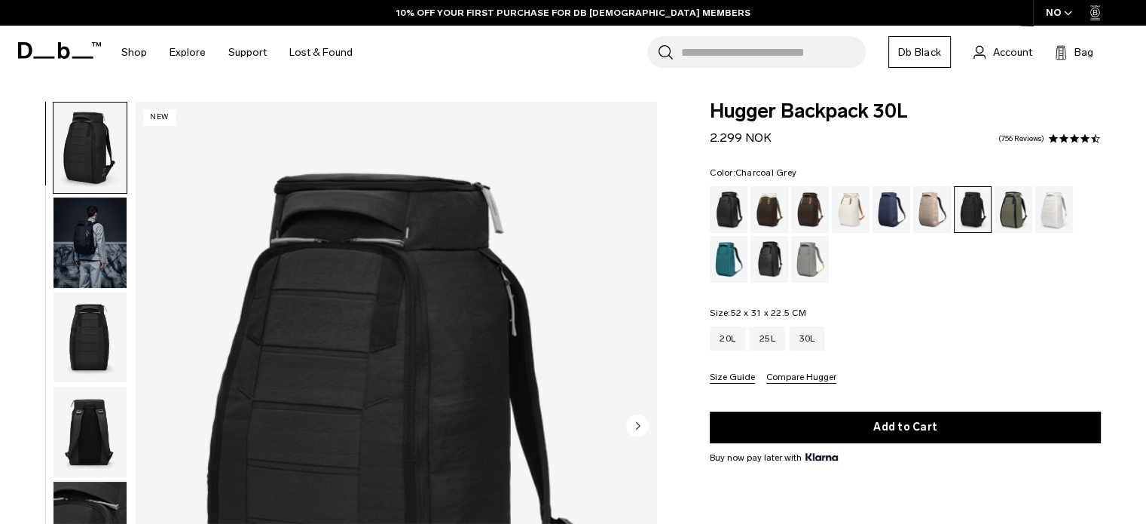
click at [86, 245] on img "button" at bounding box center [90, 242] width 73 height 90
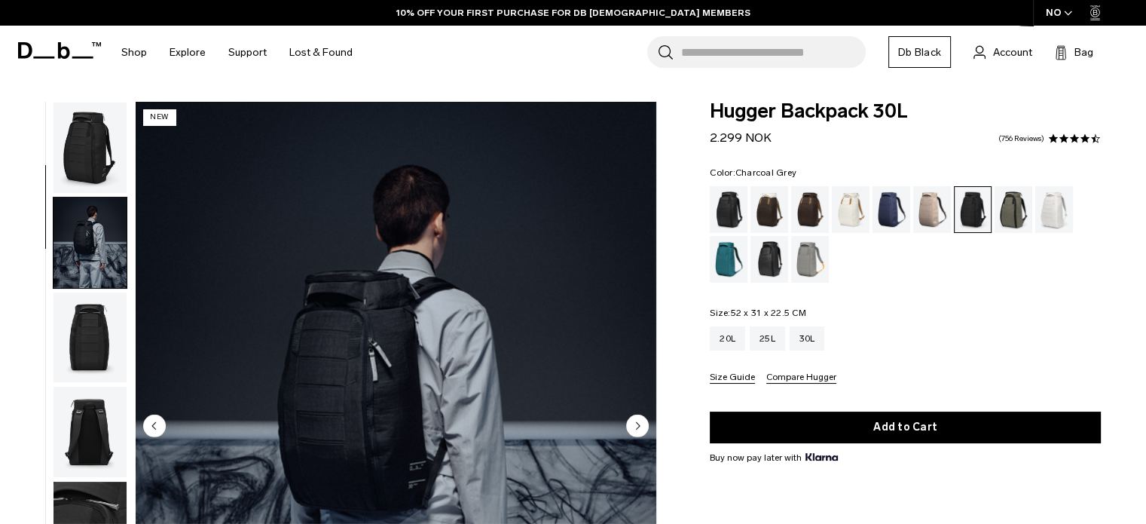
scroll to position [95, 0]
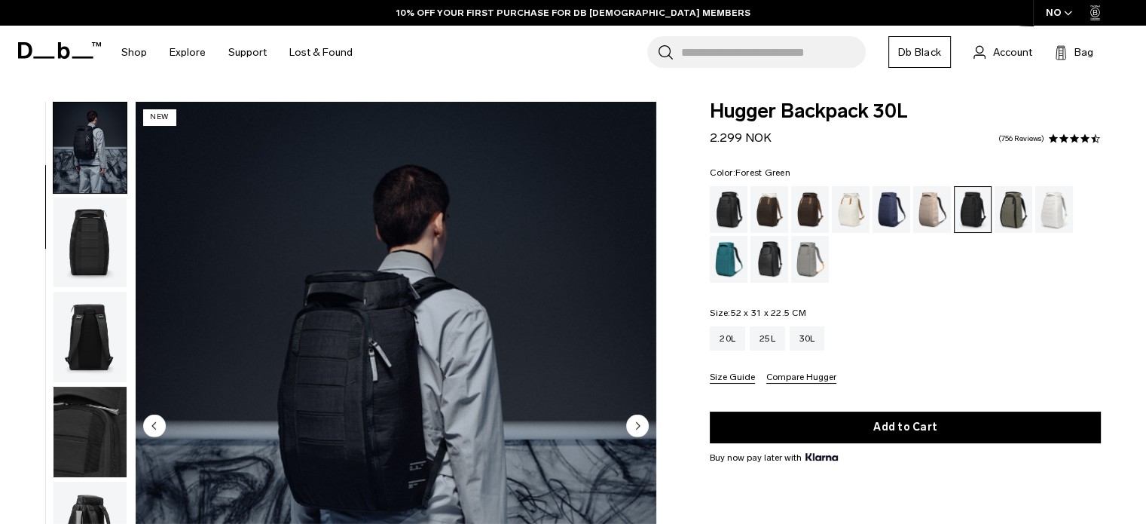
click at [1010, 218] on div "Forest Green" at bounding box center [1014, 209] width 38 height 47
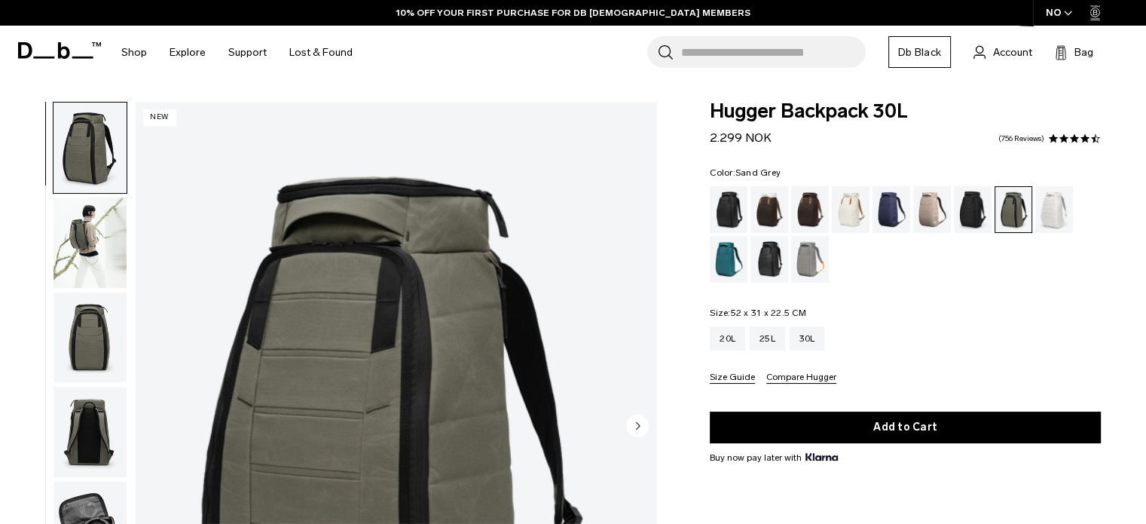
click at [809, 256] on div "Sand Grey" at bounding box center [810, 259] width 38 height 47
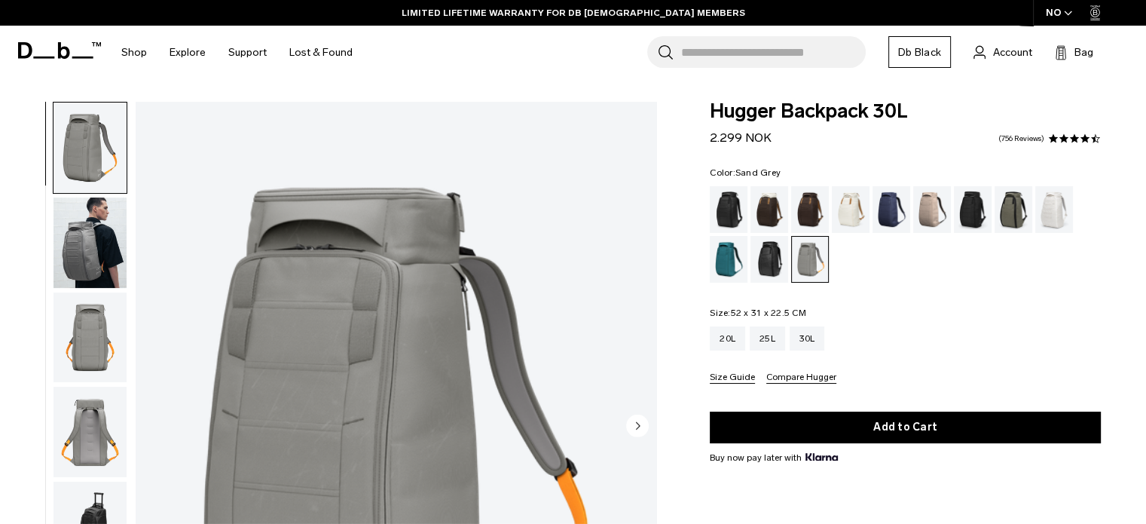
click at [1126, 75] on div "Search for Bags, Luggage... Search Close Trending Products All Products Hugger …" at bounding box center [749, 53] width 770 height 54
click at [723, 203] on div "Black Out" at bounding box center [729, 209] width 38 height 47
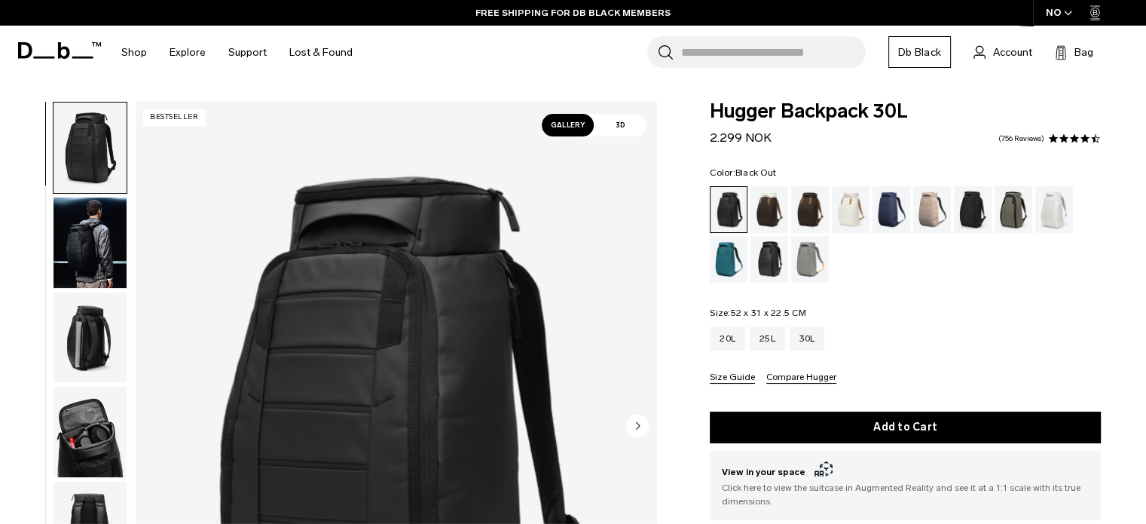
click at [57, 61] on span at bounding box center [59, 50] width 83 height 57
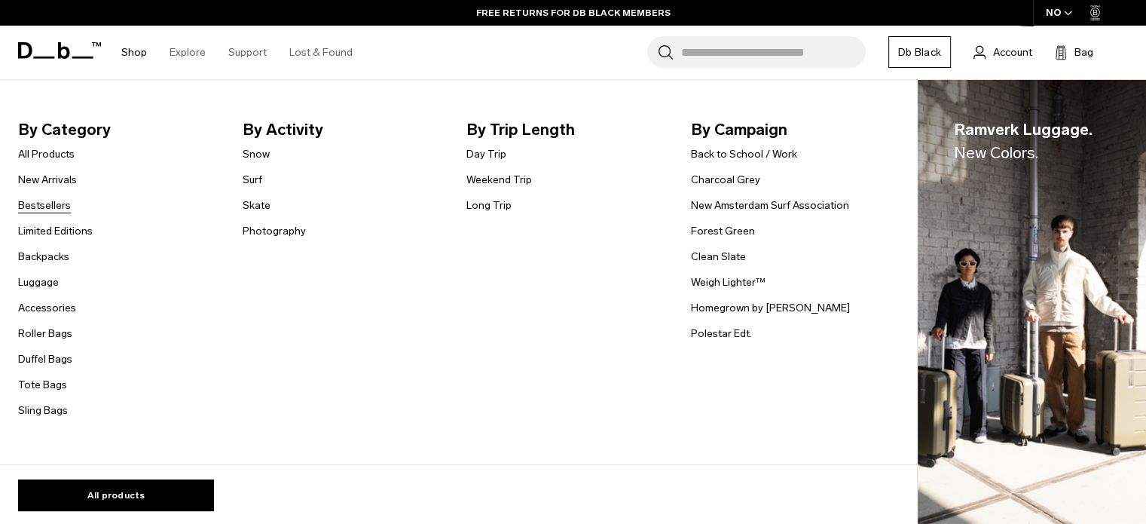
click at [52, 206] on link "Bestsellers" at bounding box center [44, 205] width 53 height 16
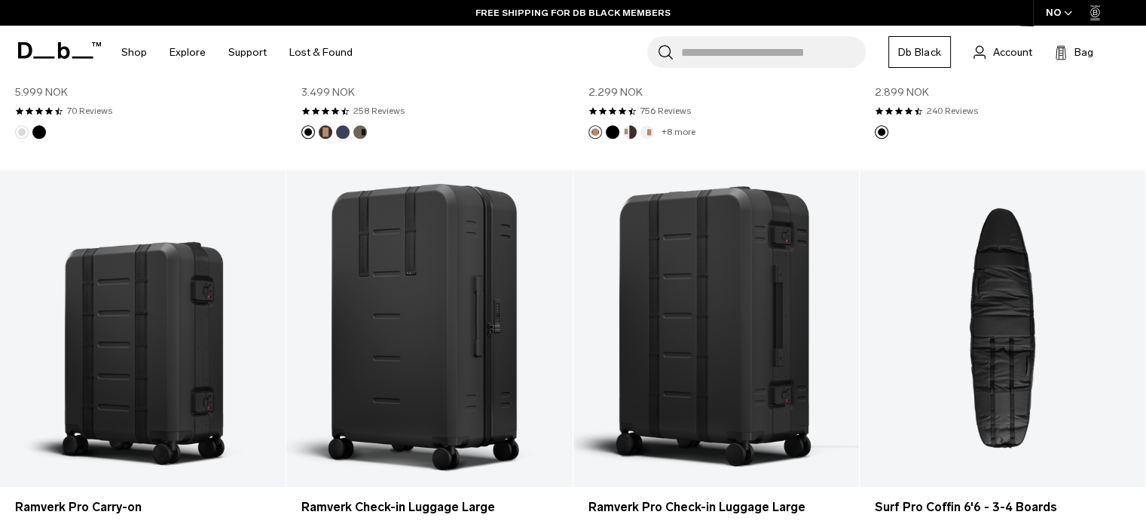
scroll to position [1671, 0]
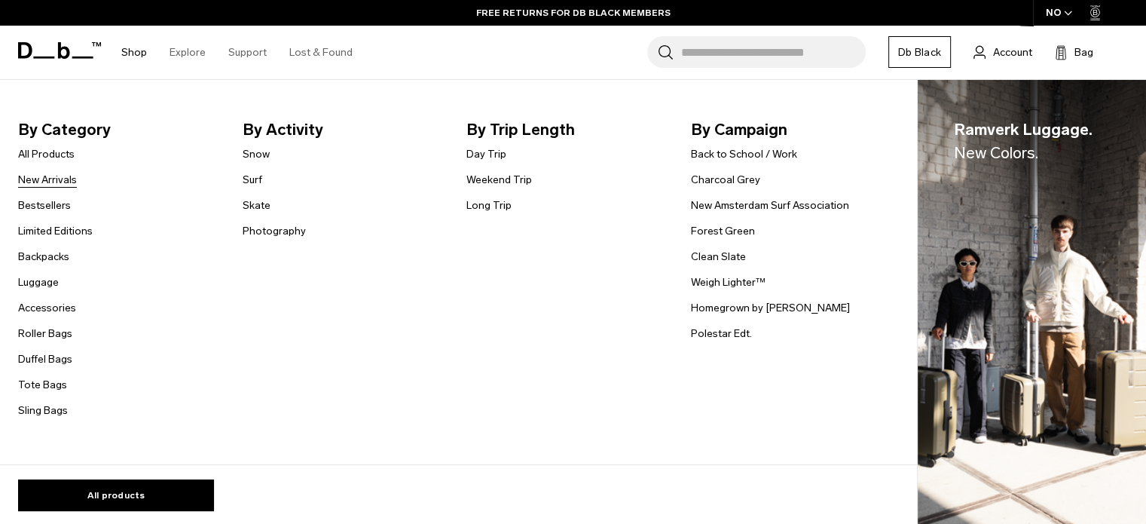
click at [46, 187] on link "New Arrivals" at bounding box center [47, 180] width 59 height 16
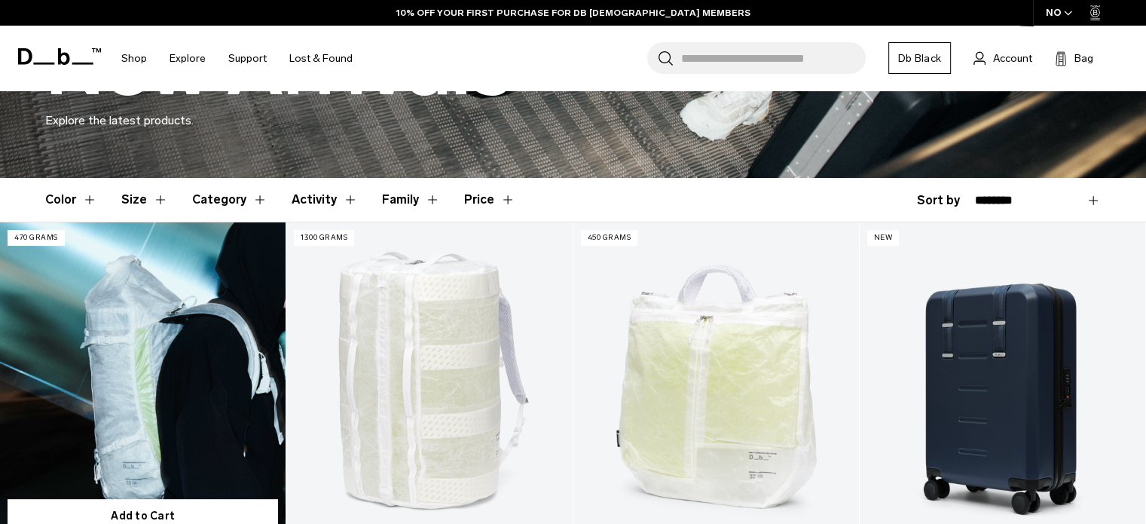
scroll to position [598, 0]
